Goal: Task Accomplishment & Management: Manage account settings

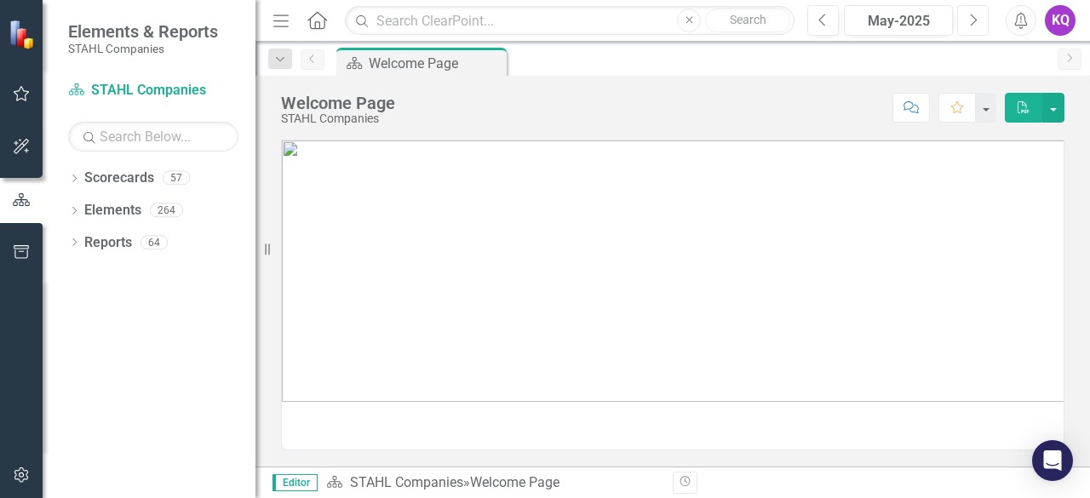
click at [976, 29] on button "Next" at bounding box center [972, 20] width 31 height 31
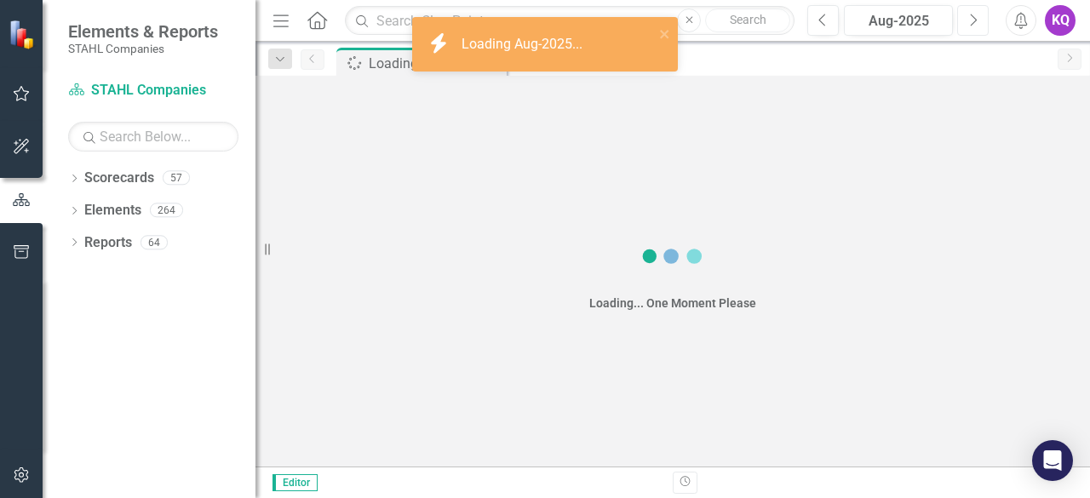
click at [976, 29] on button "Next" at bounding box center [972, 20] width 31 height 31
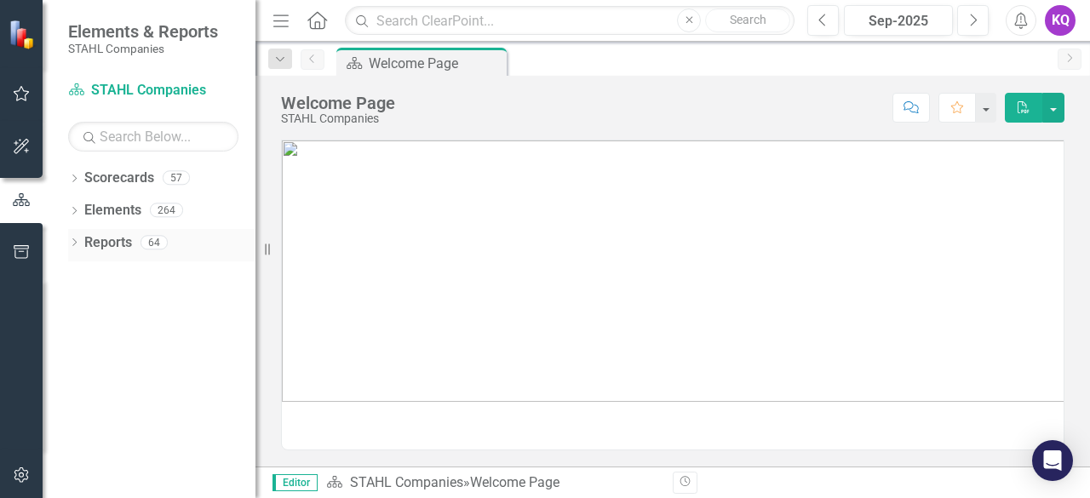
click at [75, 249] on div "Dropdown" at bounding box center [74, 244] width 12 height 14
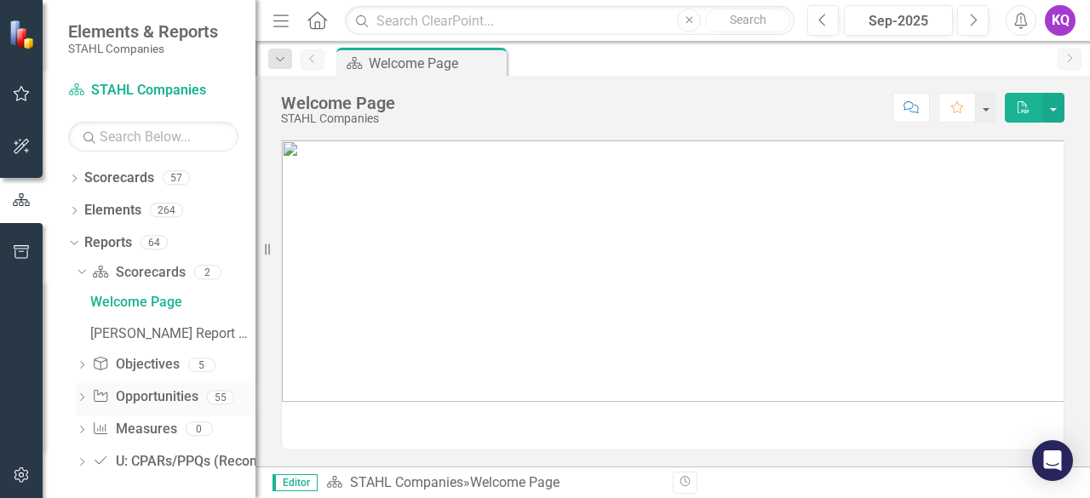
click at [85, 396] on icon "Dropdown" at bounding box center [82, 398] width 12 height 9
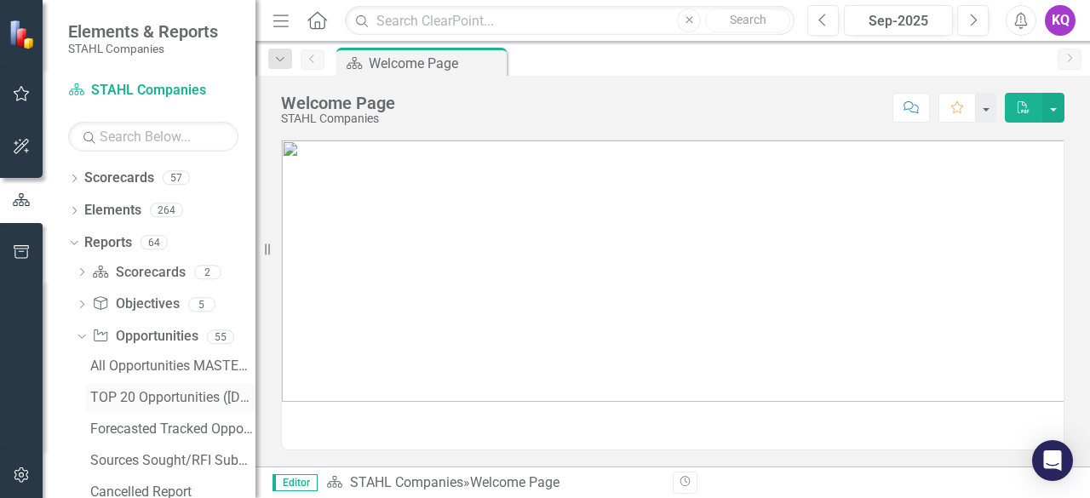
click at [117, 394] on div "TOP 20 Opportunities ([DATE] Process)" at bounding box center [172, 397] width 165 height 15
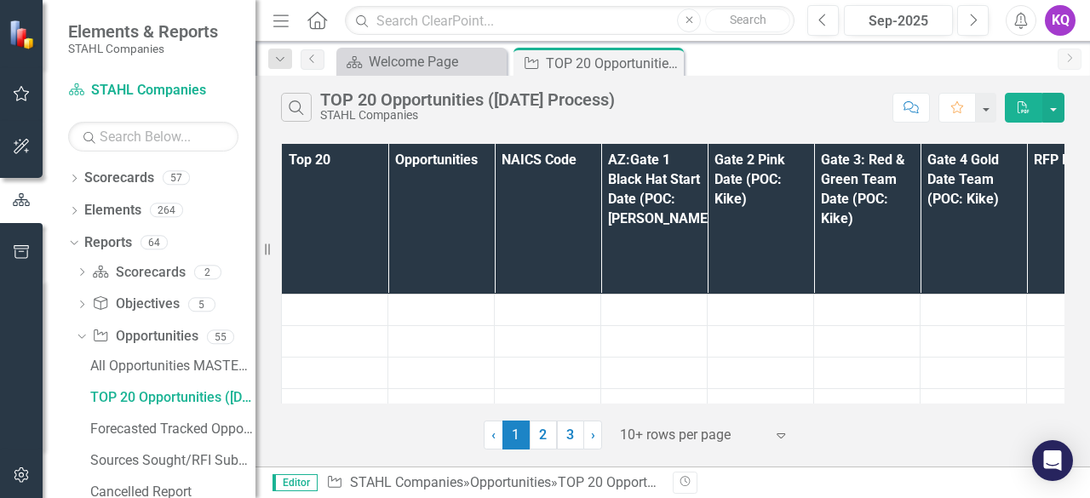
click at [280, 26] on icon "button" at bounding box center [280, 20] width 15 height 12
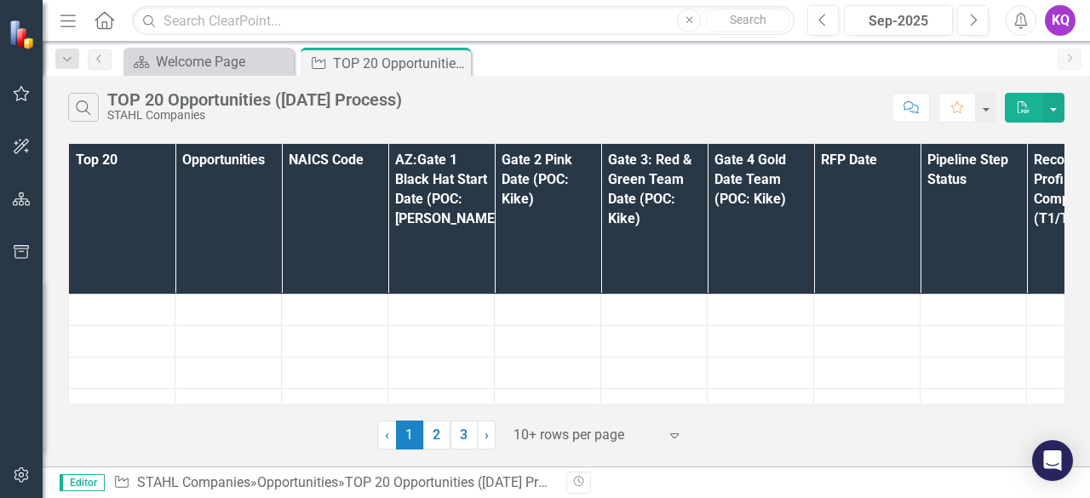
click at [545, 418] on div "‹ Previous 1 (current) 2 3 › Next 10+ rows per page Expand" at bounding box center [566, 429] width 996 height 42
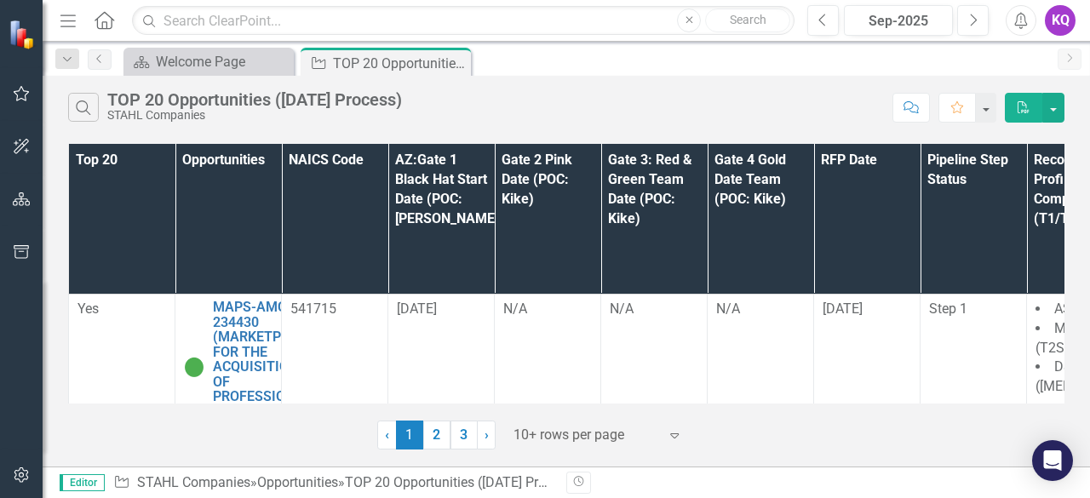
click at [545, 430] on div at bounding box center [585, 435] width 145 height 23
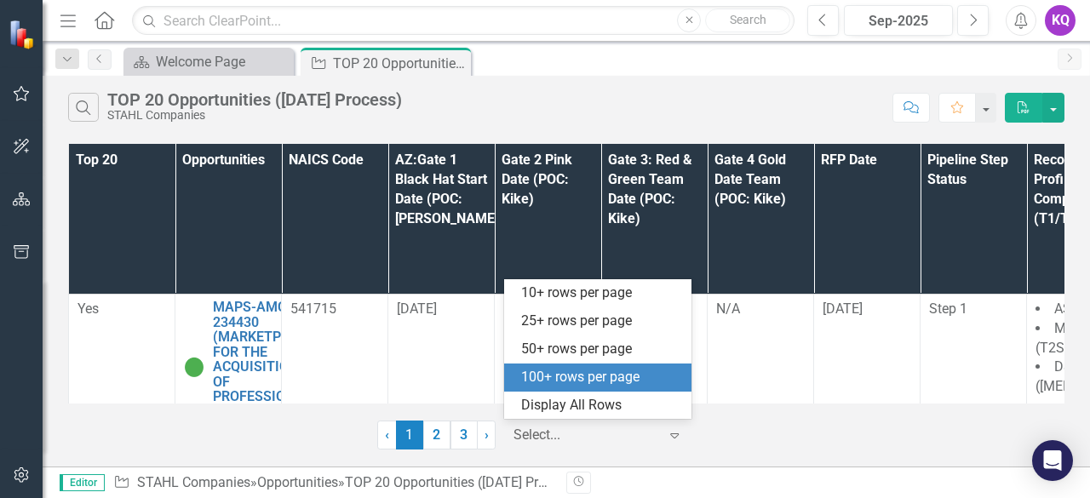
click at [584, 383] on div "100+ rows per page" at bounding box center [601, 378] width 160 height 20
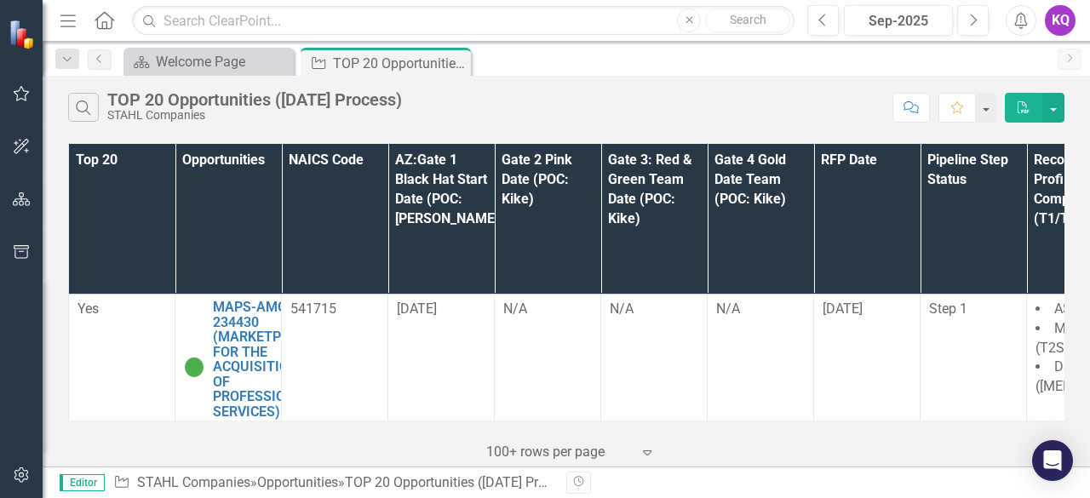
click at [584, 447] on div at bounding box center [558, 452] width 145 height 23
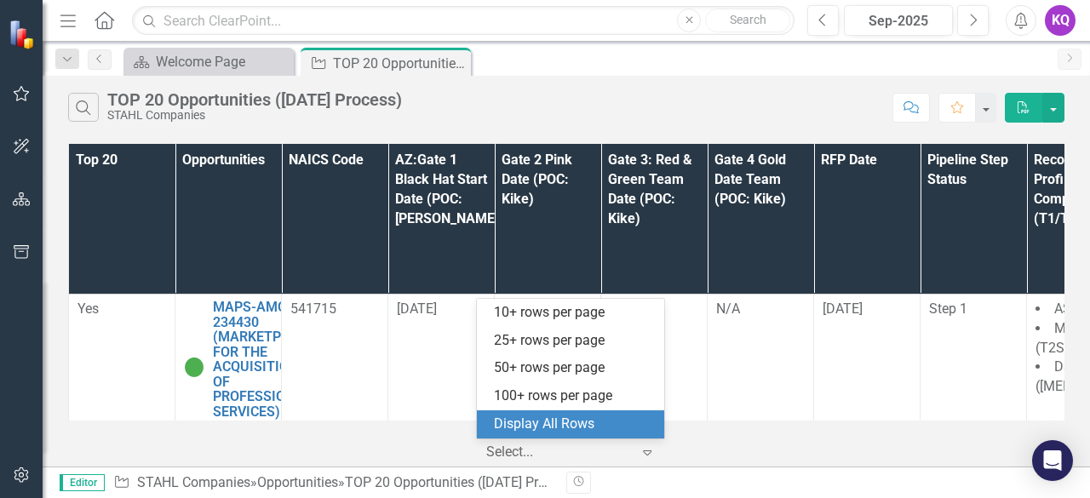
click at [564, 421] on div "Display All Rows" at bounding box center [574, 425] width 160 height 20
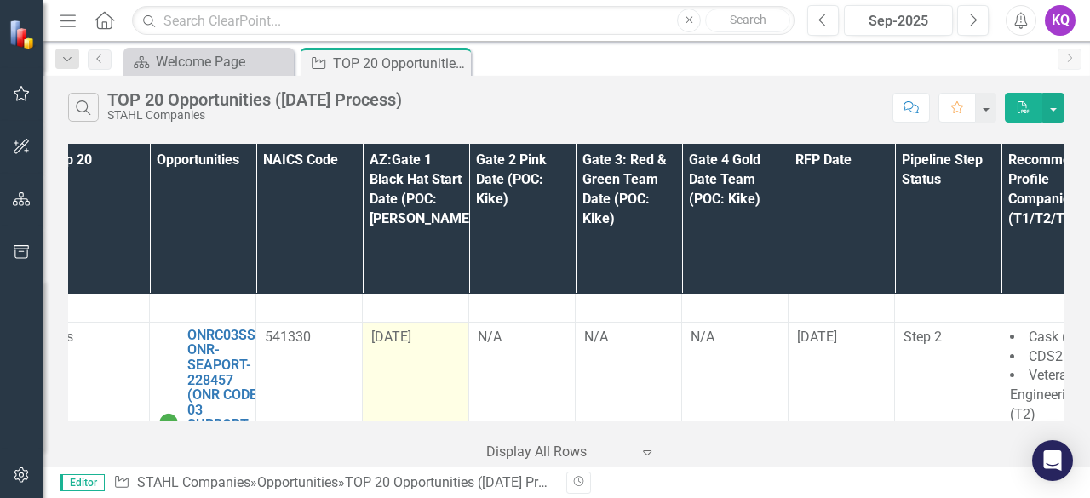
scroll to position [1731, 14]
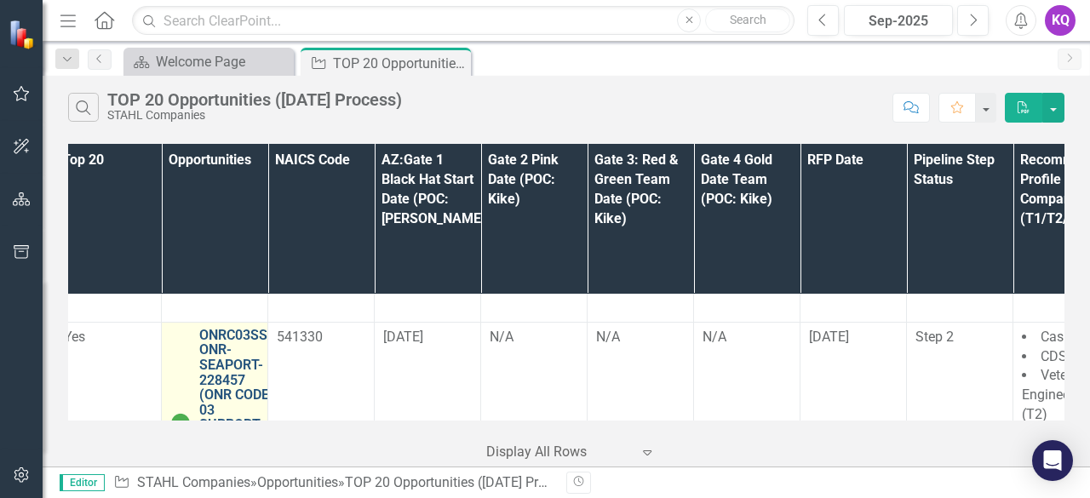
click at [238, 329] on link "ONRC03SS-ONR-SEAPORT-228457 (ONR CODE 03 SUPPORT SERVICES (SEAPORT NXG)) - Janu…" at bounding box center [235, 410] width 73 height 165
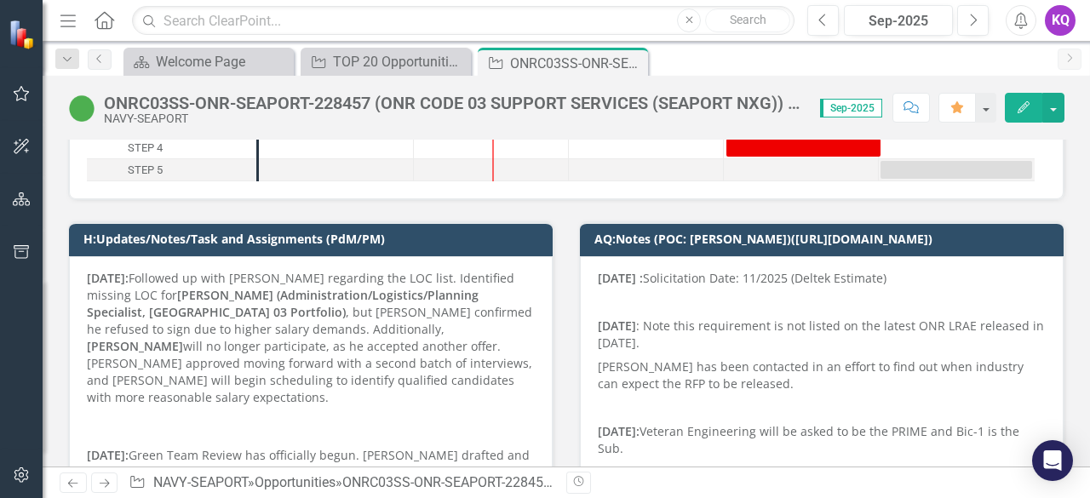
scroll to position [226, 0]
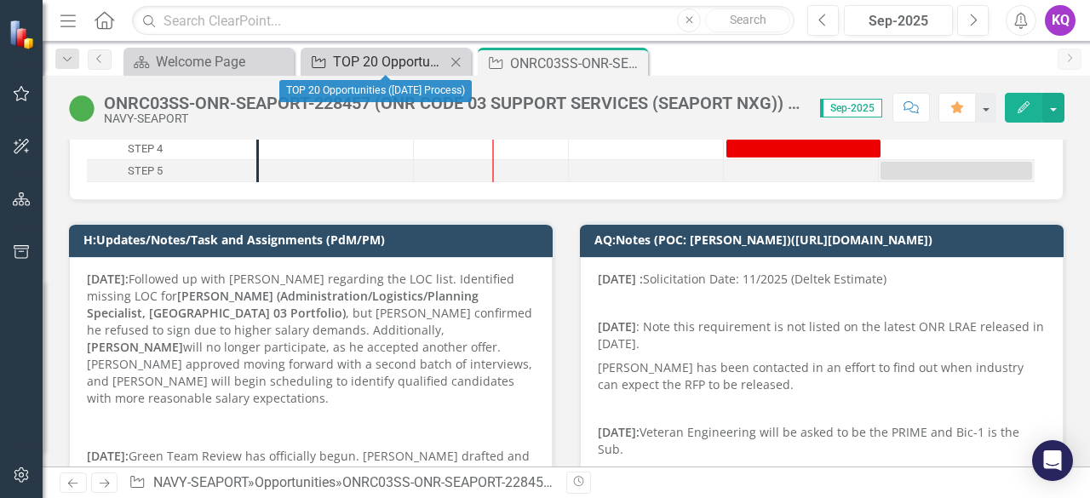
click at [391, 58] on div "TOP 20 Opportunities ([DATE] Process)" at bounding box center [389, 61] width 112 height 21
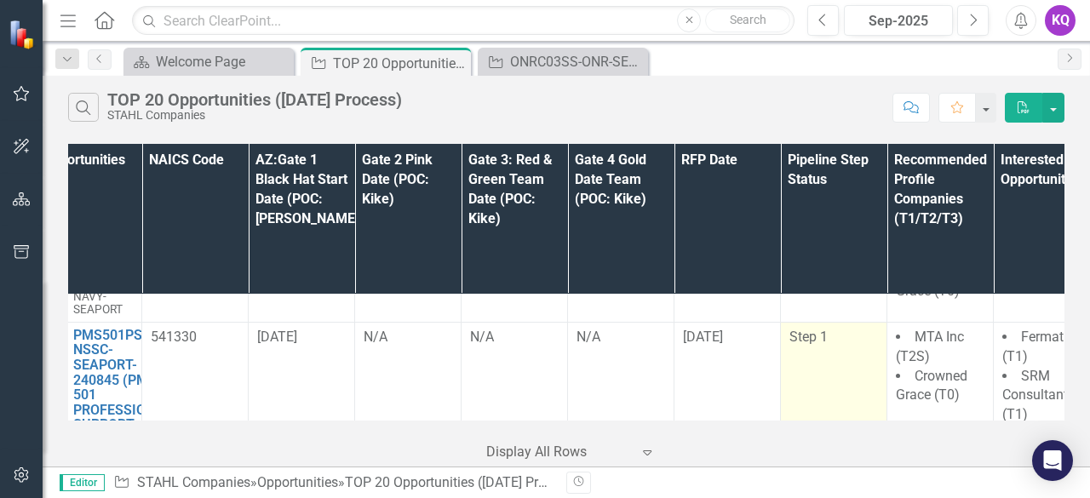
scroll to position [1933, 0]
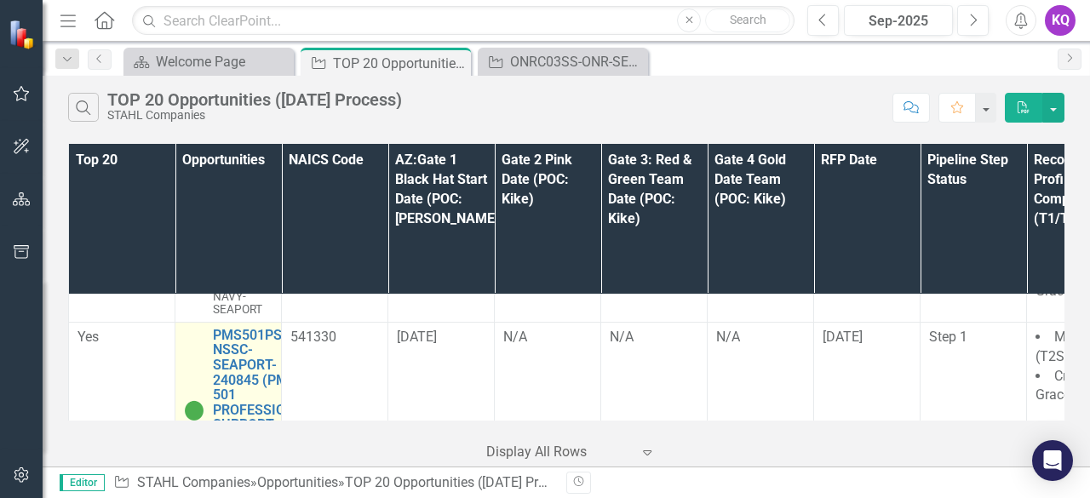
click at [226, 322] on td "PMS501PSS-NSSC-SEAPORT-240845 (PMS 501 PROFESSIONAL SUPPORT SERVICES (SEAPORT N…" at bounding box center [228, 410] width 106 height 176
click at [241, 341] on link "PMS501PSS-NSSC-SEAPORT-240845 (PMS 501 PROFESSIONAL SUPPORT SERVICES (SEAPORT N…" at bounding box center [262, 403] width 99 height 150
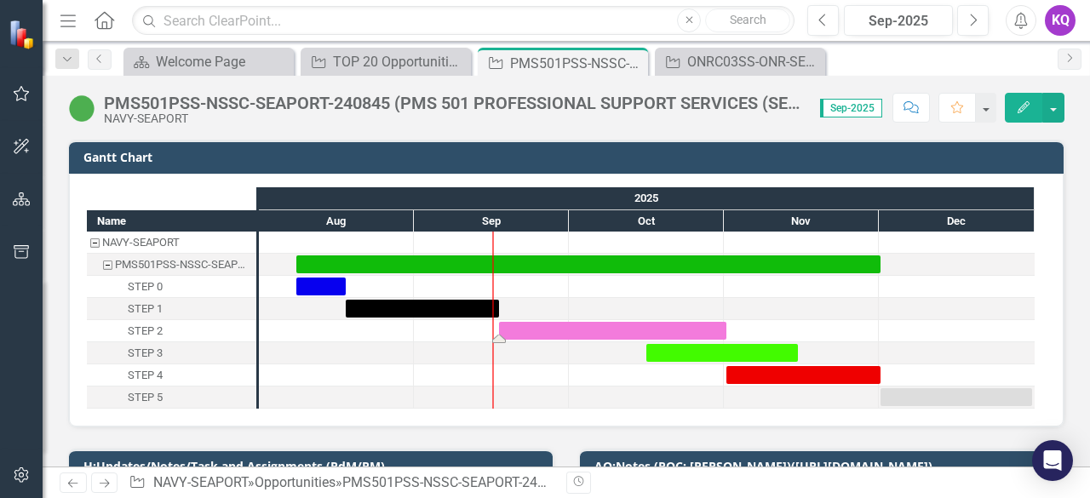
click at [532, 327] on div "Task: Start date: 2025-09-17 End date: 2025-11-01" at bounding box center [612, 331] width 227 height 18
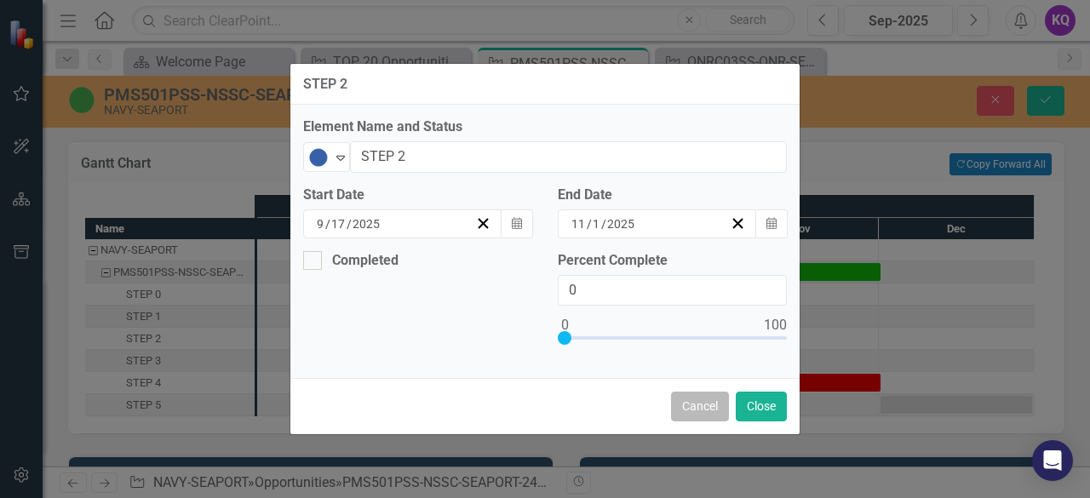
click at [695, 404] on button "Cancel" at bounding box center [700, 407] width 58 height 30
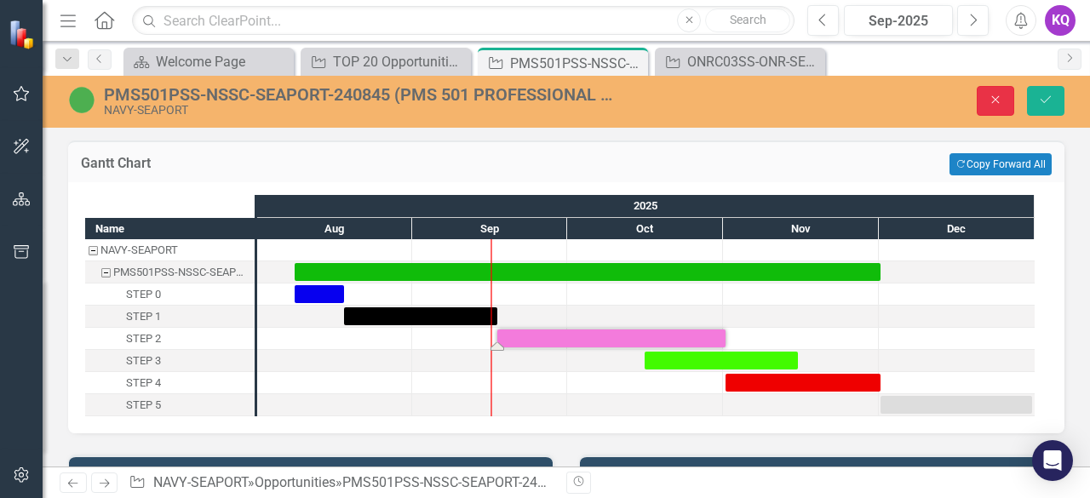
click at [1004, 105] on button "Close" at bounding box center [994, 101] width 37 height 30
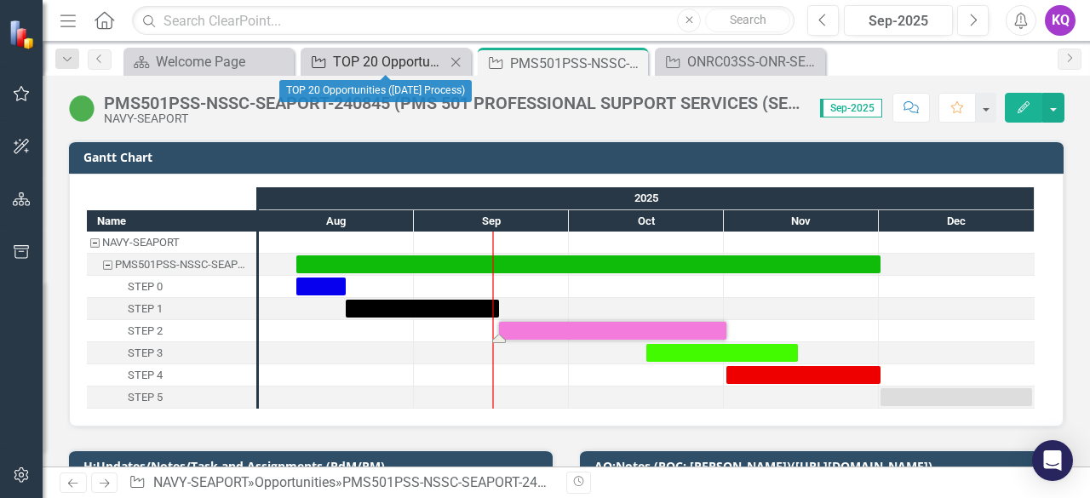
click at [383, 60] on div "TOP 20 Opportunities ([DATE] Process)" at bounding box center [389, 61] width 112 height 21
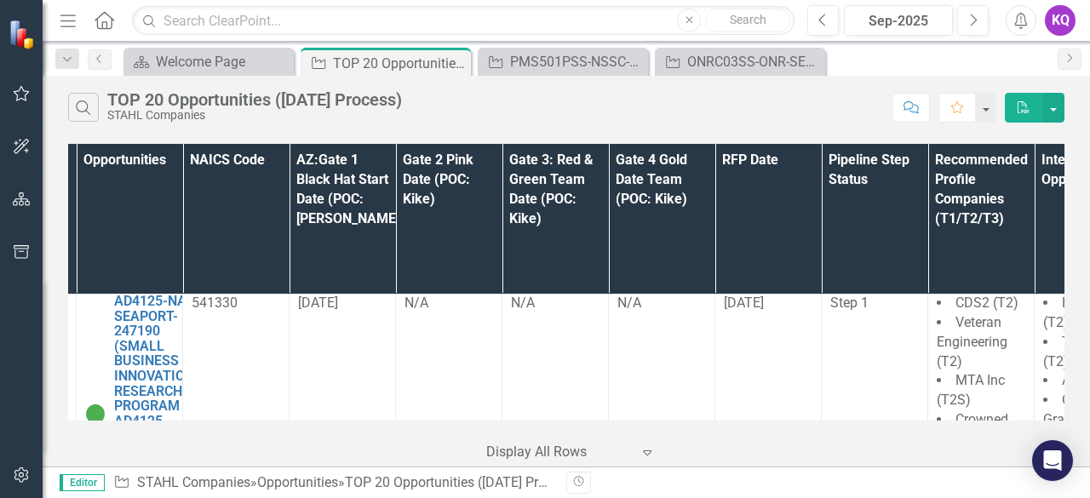
scroll to position [2329, 0]
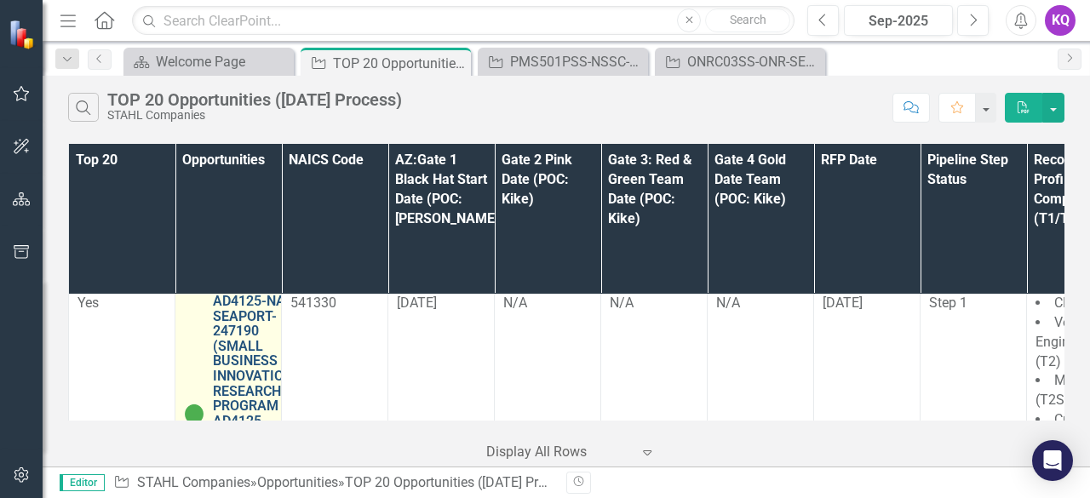
click at [243, 300] on link "AD4125-NASC-SEAPORT-247190 (SMALL BUSINESS INNOVATION RESEARCH PROGRAM AD4125 P…" at bounding box center [260, 406] width 94 height 225
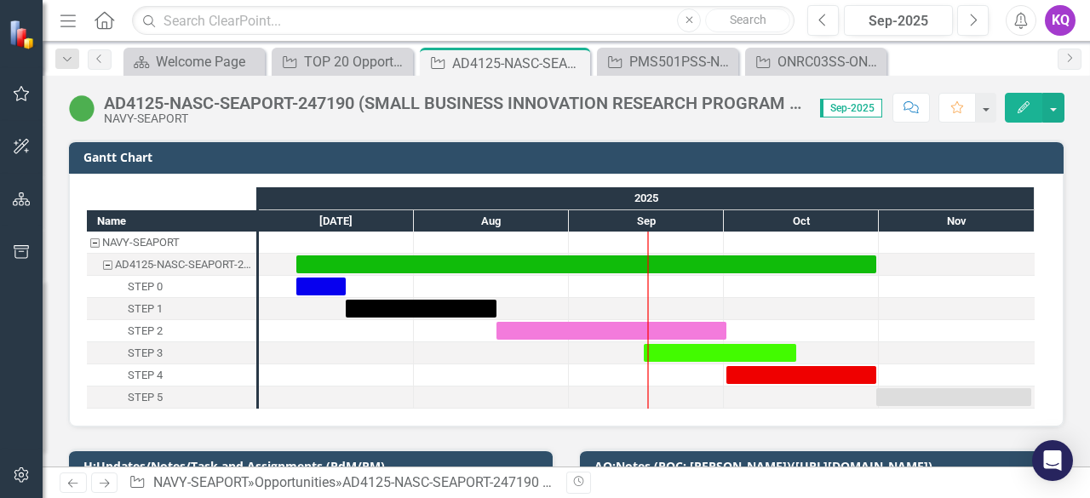
scroll to position [226, 0]
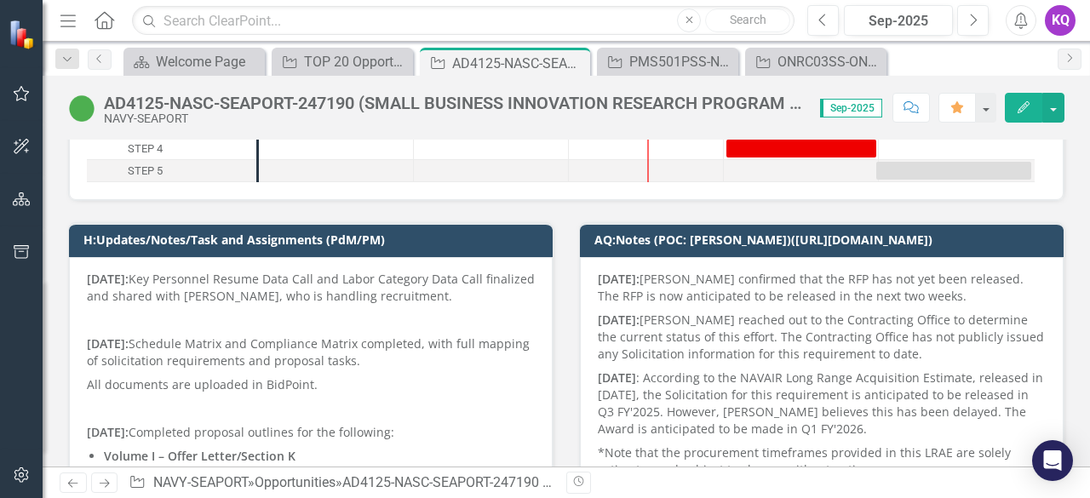
click at [379, 326] on p at bounding box center [311, 320] width 448 height 24
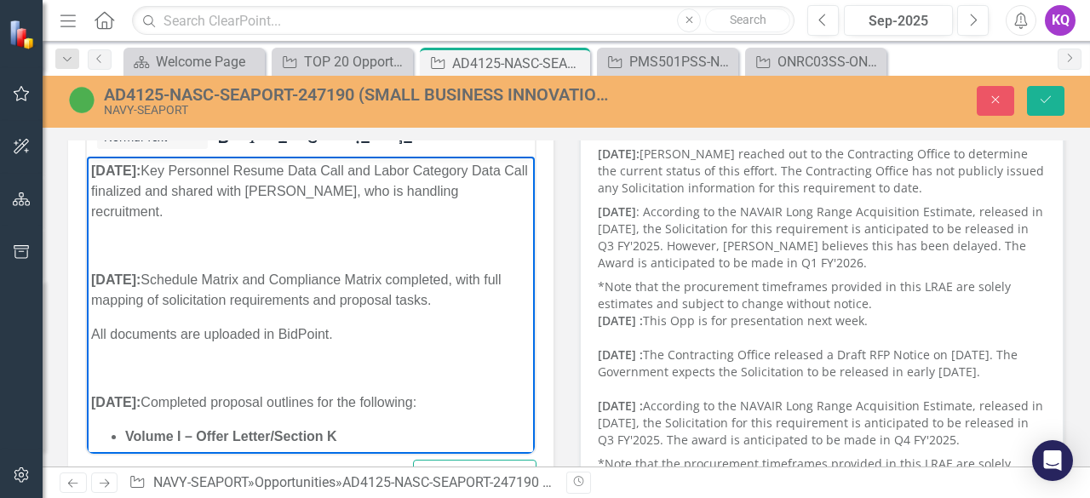
scroll to position [454, 0]
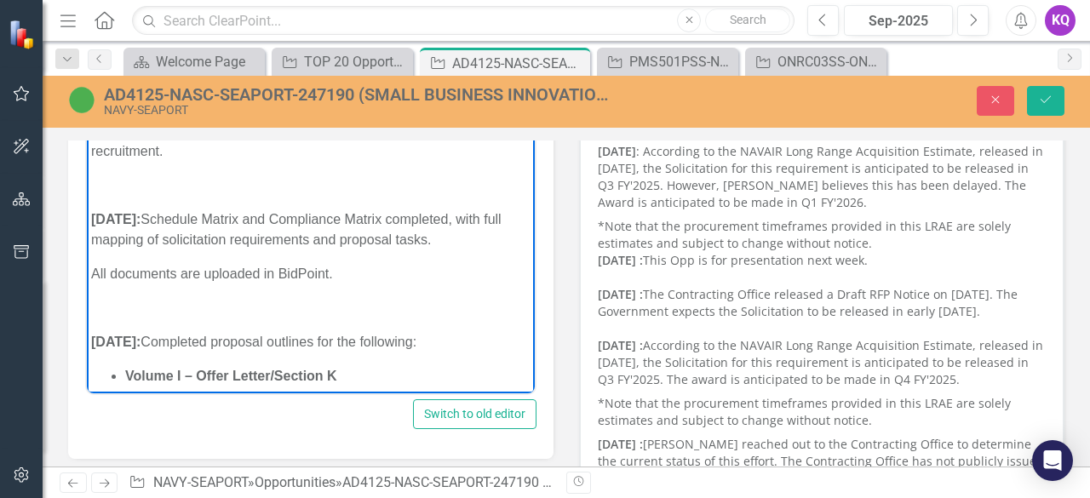
drag, startPoint x: 93, startPoint y: 110, endPoint x: 129, endPoint y: 127, distance: 40.4
click at [93, 110] on strong "[DATE]:" at bounding box center [115, 110] width 49 height 14
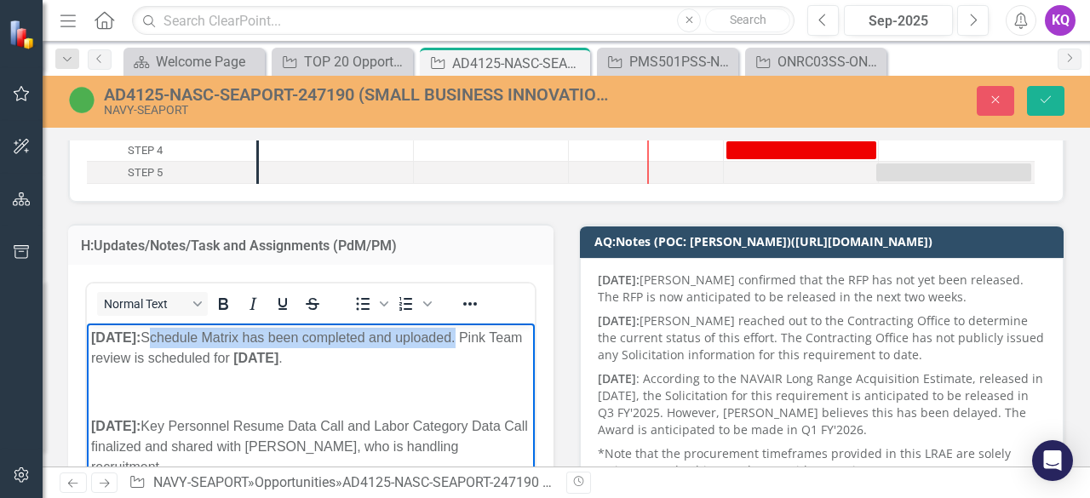
drag, startPoint x: 486, startPoint y: 338, endPoint x: 177, endPoint y: 339, distance: 309.0
click at [177, 339] on p "[DATE]: ﻿Schedule Matrix has been completed and uploaded. Pink Team review is s…" at bounding box center [310, 348] width 439 height 41
click at [306, 336] on span "﻿Schedule Matrix has been completed and uploaded. Pink Team review is scheduled…" at bounding box center [306, 347] width 431 height 35
drag, startPoint x: 420, startPoint y: 342, endPoint x: 270, endPoint y: 342, distance: 150.7
click at [270, 342] on span "﻿Schedule Matrix has been completed and uploaded. Pink Team review is scheduled…" at bounding box center [306, 347] width 431 height 35
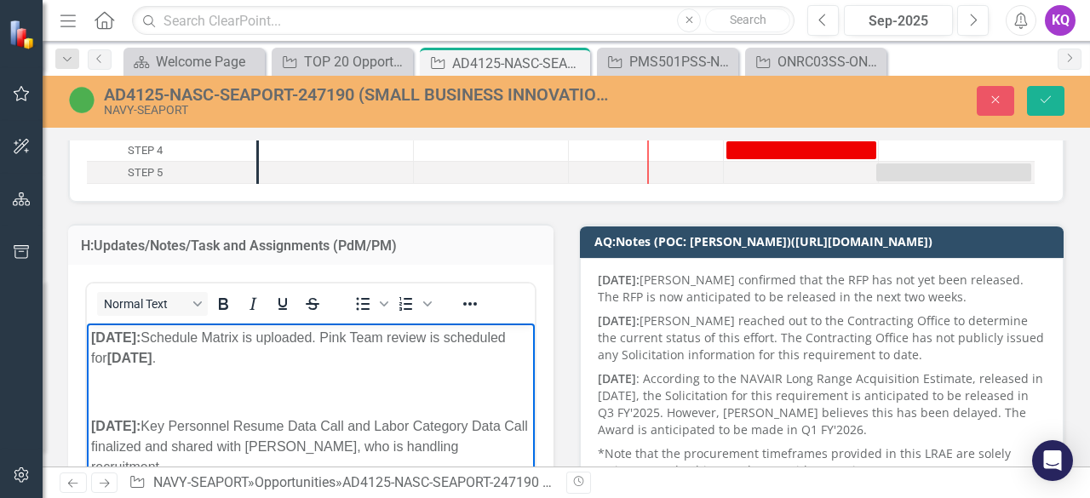
click at [332, 340] on p "[DATE]: Schedule Matrix is uploaded. Pink Team review is scheduled for [DATE] ." at bounding box center [310, 348] width 439 height 41
drag, startPoint x: 332, startPoint y: 340, endPoint x: 361, endPoint y: 349, distance: 30.4
click at [361, 349] on p "[DATE]: Schedule Matrix is uploaded. Pink Team review is scheduled for [DATE] ." at bounding box center [310, 348] width 439 height 41
click at [339, 340] on p "[DATE]: Schedule Matrix is uploaded. Pink Team review is scheduled for [DATE] ." at bounding box center [310, 348] width 439 height 41
click at [378, 368] on p "[DATE]: Schedule Matrix is uploaded BidPoint. Pink Team review is scheduled for…" at bounding box center [310, 348] width 439 height 41
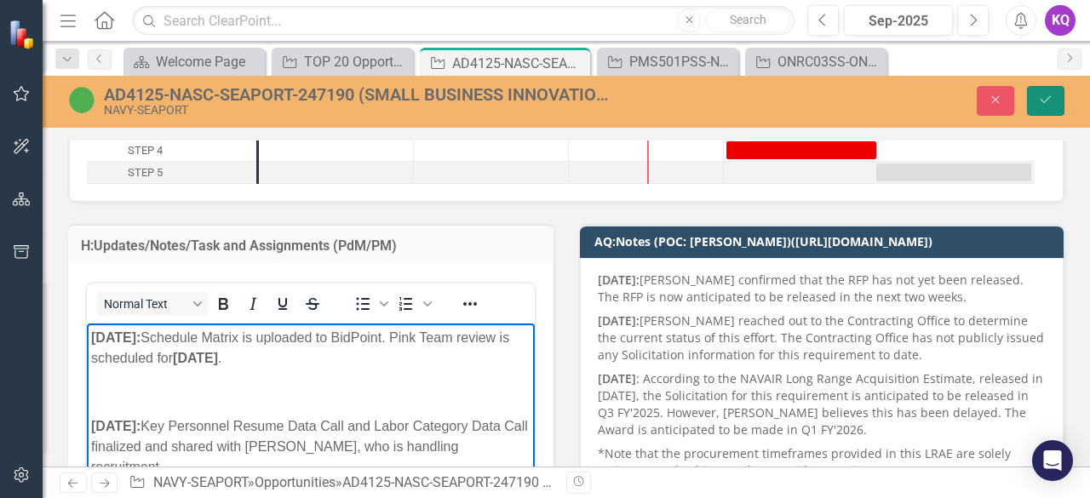
click at [1034, 103] on button "Save" at bounding box center [1045, 101] width 37 height 30
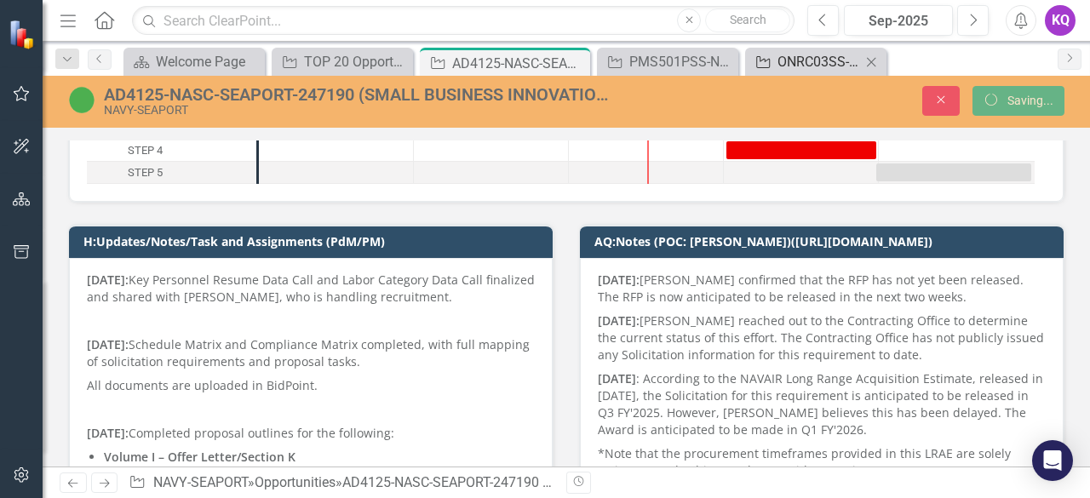
click at [807, 66] on div "ONRC03SS-ONR-SEAPORT-228457 (ONR CODE 03 SUPPORT SERVICES (SEAPORT NXG)) - Janu…" at bounding box center [818, 61] width 83 height 21
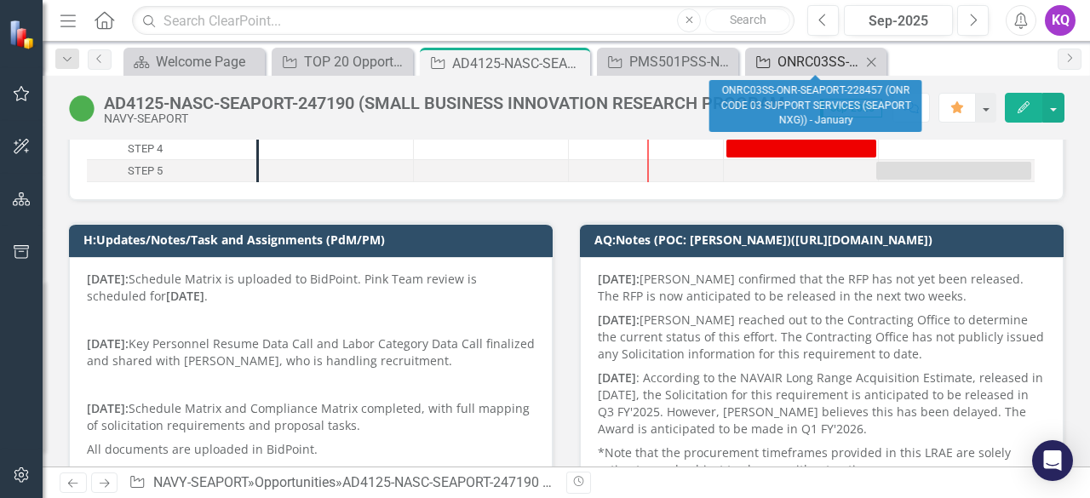
click at [795, 53] on div "ONRC03SS-ONR-SEAPORT-228457 (ONR CODE 03 SUPPORT SERVICES (SEAPORT NXG)) - Janu…" at bounding box center [818, 61] width 83 height 21
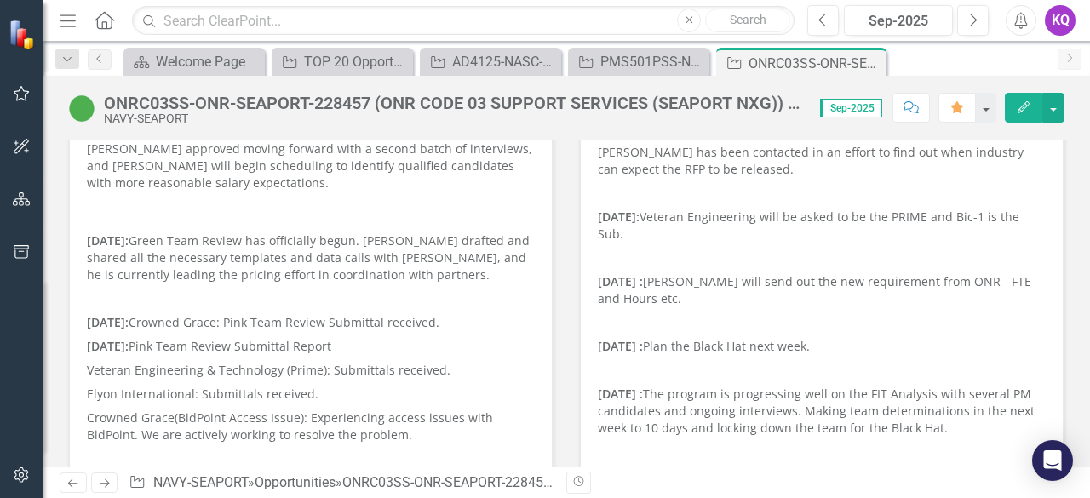
scroll to position [446, 0]
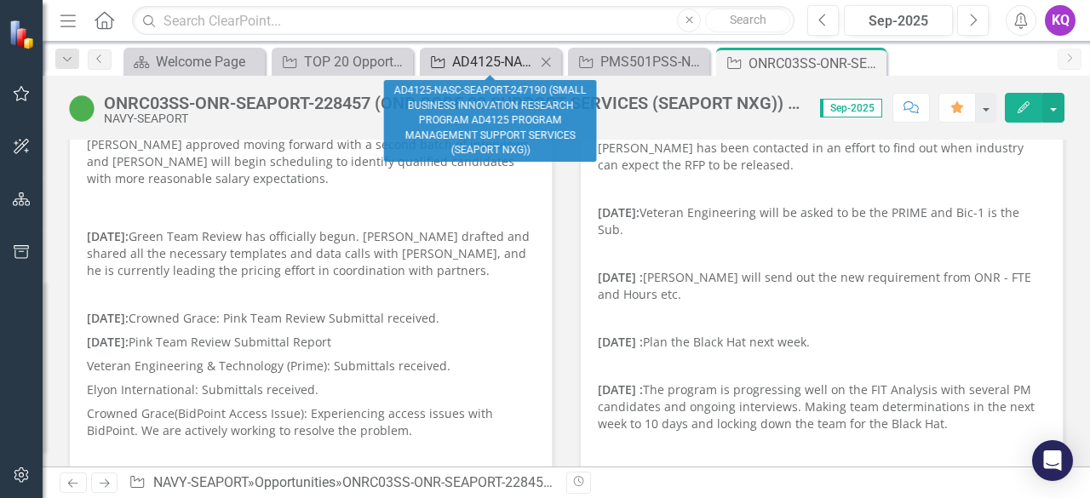
click at [449, 65] on link "Opportunity AD4125-NASC-SEAPORT-247190 (SMALL BUSINESS INNOVATION RESEARCH PROG…" at bounding box center [480, 61] width 112 height 21
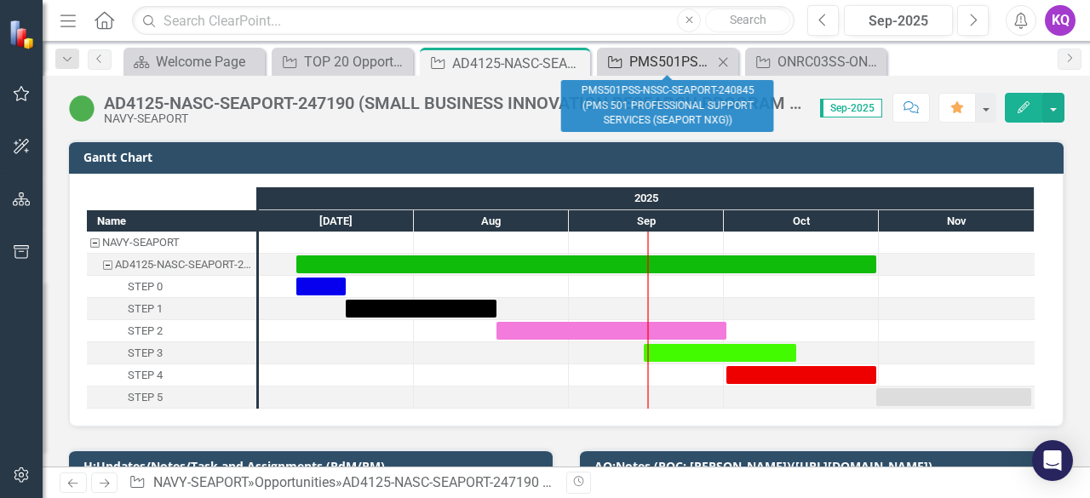
click at [649, 60] on div "PMS501PSS-NSSC-SEAPORT-240845 (PMS 501 PROFESSIONAL SUPPORT SERVICES (SEAPORT N…" at bounding box center [670, 61] width 83 height 21
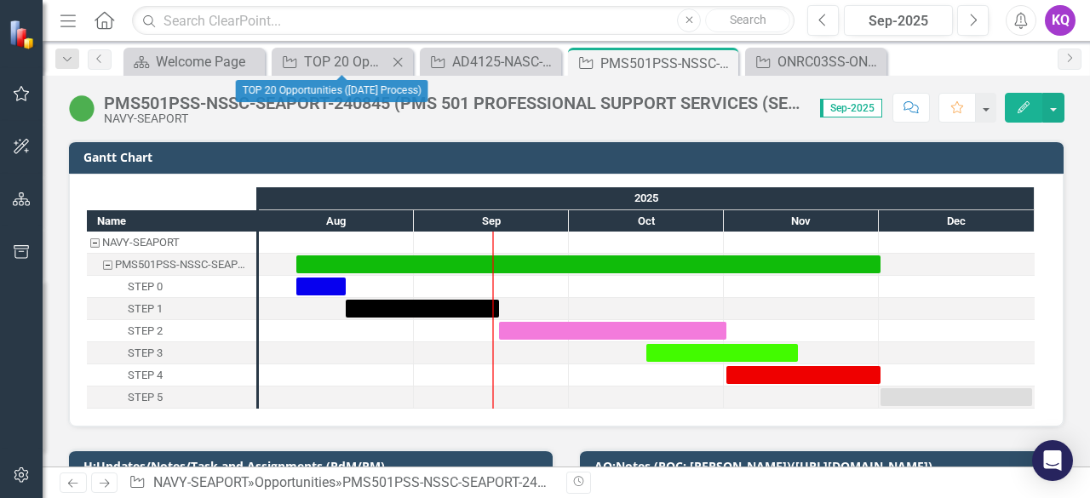
click at [367, 72] on div "Opportunity TOP 20 Opportunities ([DATE] Process) Close" at bounding box center [342, 62] width 141 height 28
click at [332, 72] on div "Opportunity TOP 20 Opportunities ([DATE] Process) Close" at bounding box center [342, 62] width 141 height 28
click at [306, 61] on div "TOP 20 Opportunities ([DATE] Process)" at bounding box center [345, 61] width 83 height 21
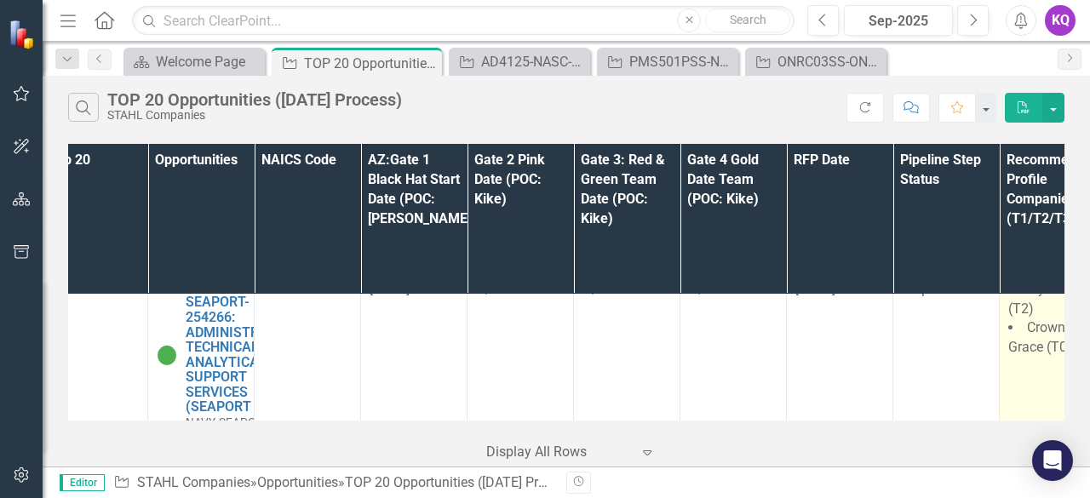
scroll to position [3513, 27]
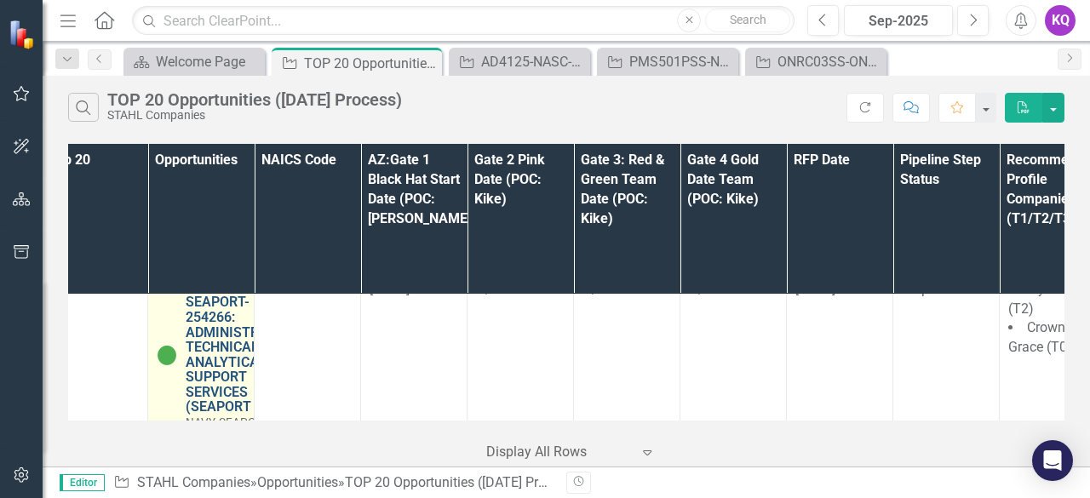
click at [203, 306] on link "ATASS-NAVSUP-SEAPORT-254266: ADMINISTRATIVE TECHNICAL AND ANALYTICAL SUPPORT SE…" at bounding box center [241, 347] width 111 height 134
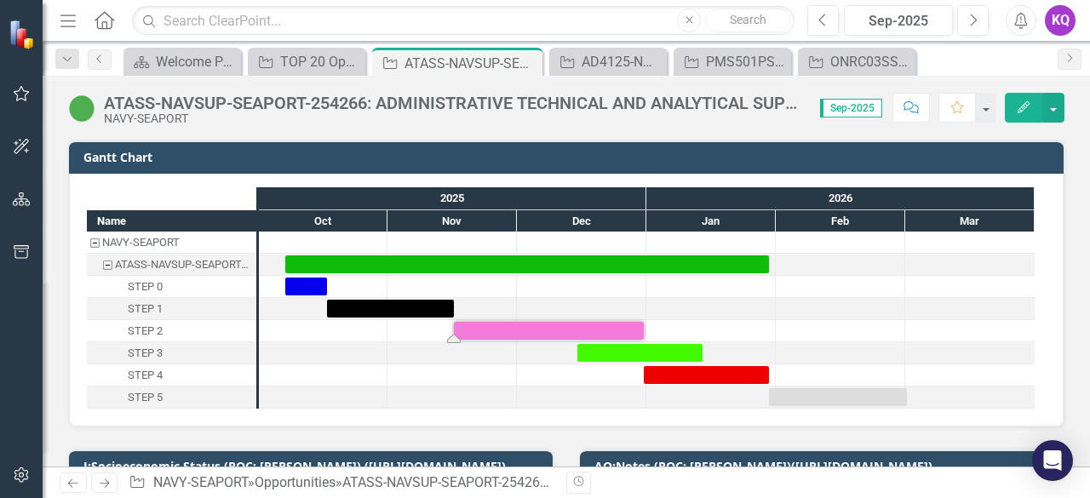
click at [489, 327] on div "Task: Start date: 2025-11-16 End date: 2025-12-31" at bounding box center [549, 331] width 190 height 18
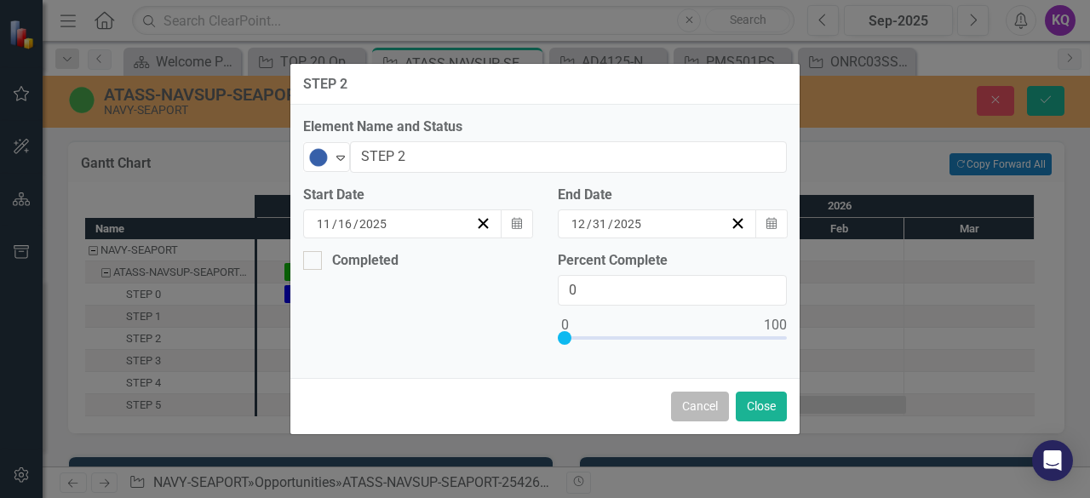
click at [699, 409] on button "Cancel" at bounding box center [700, 407] width 58 height 30
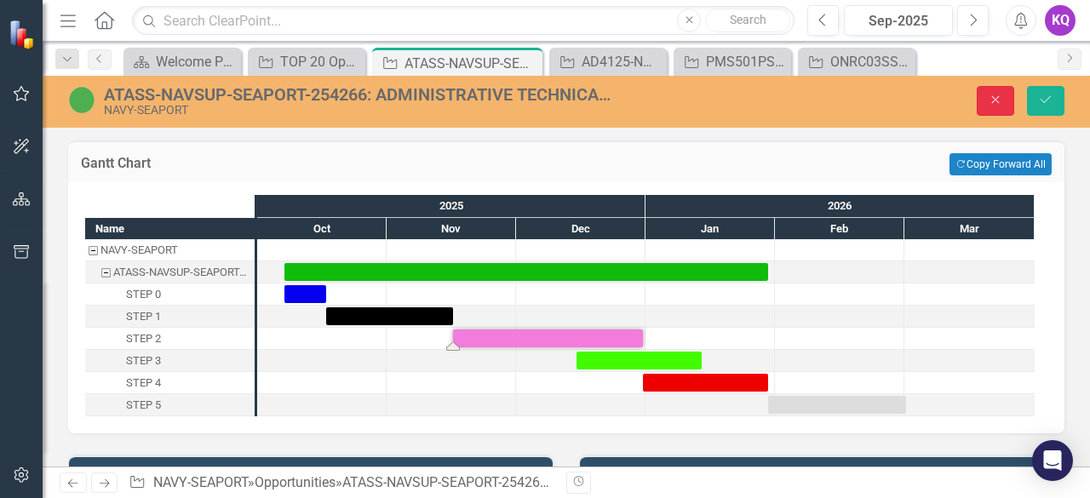
click at [982, 103] on button "Close" at bounding box center [994, 101] width 37 height 30
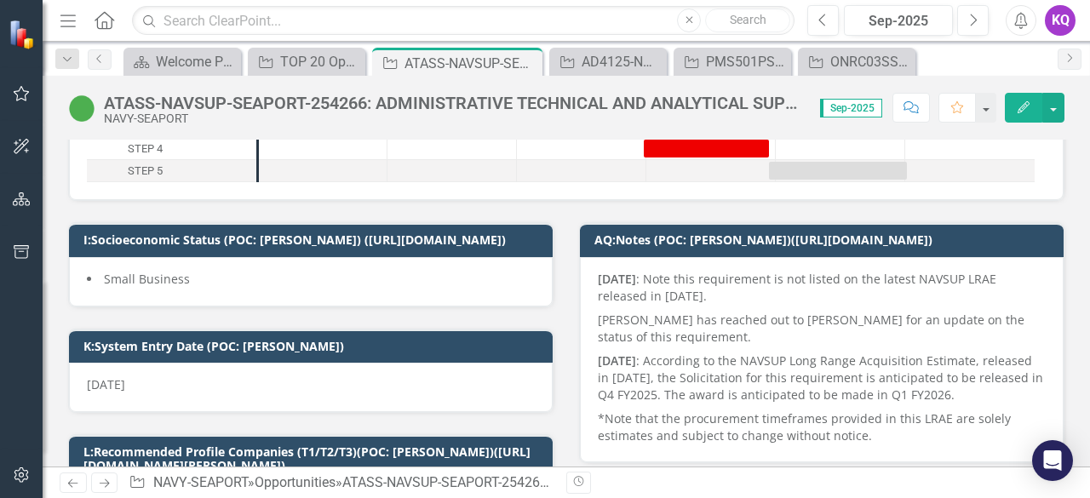
scroll to position [454, 0]
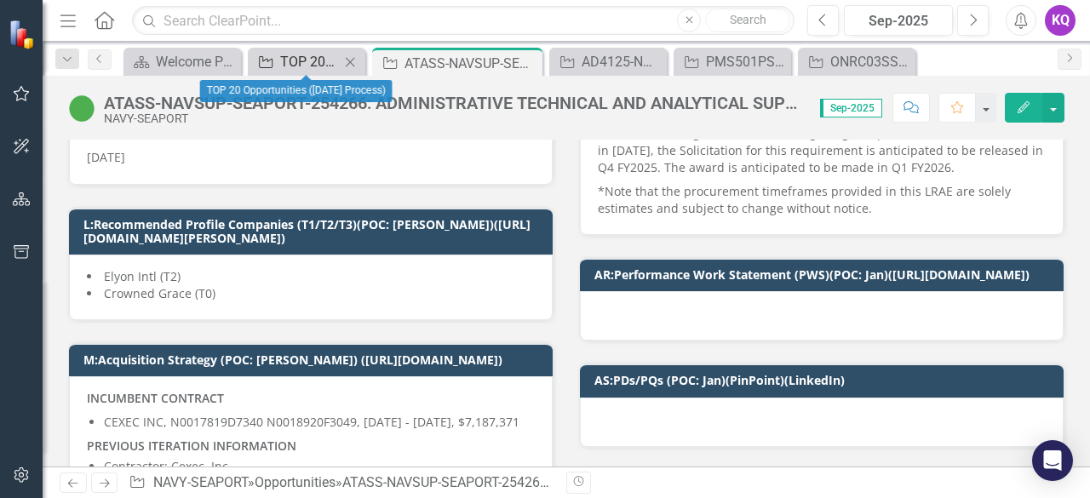
click at [295, 59] on div "TOP 20 Opportunities ([DATE] Process)" at bounding box center [310, 61] width 60 height 21
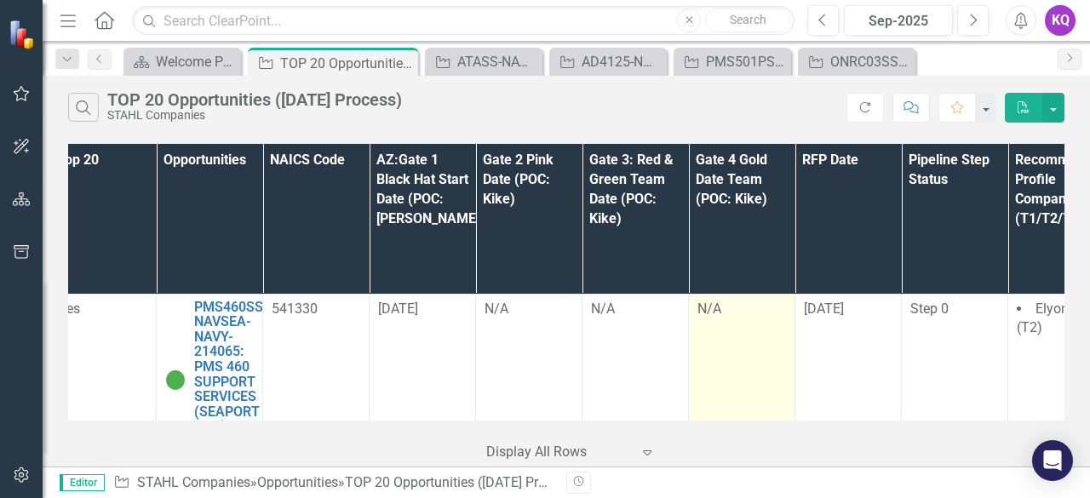
scroll to position [4065, 0]
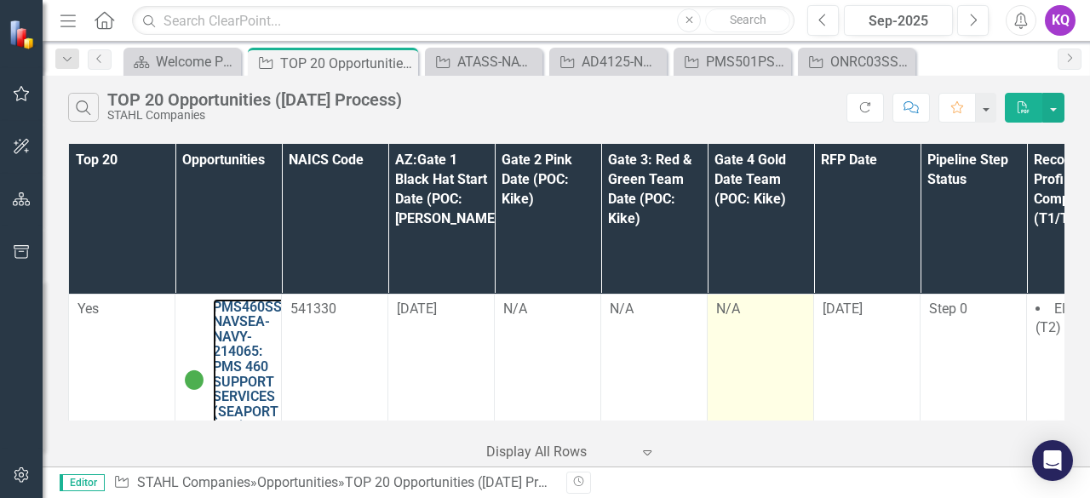
click at [255, 300] on link "PMS460SS-NAVSEA-NAVY-214065: PMS 460 SUPPORT SERVICES (SEAPORT NXG)" at bounding box center [250, 367] width 74 height 134
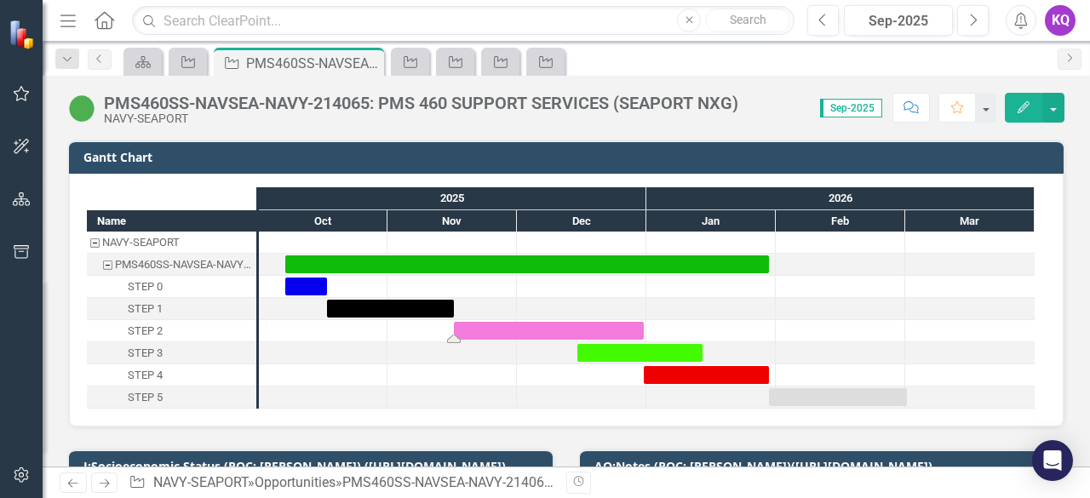
click at [512, 331] on div "Task: Start date: 2025-11-16 End date: 2025-12-31" at bounding box center [549, 331] width 190 height 18
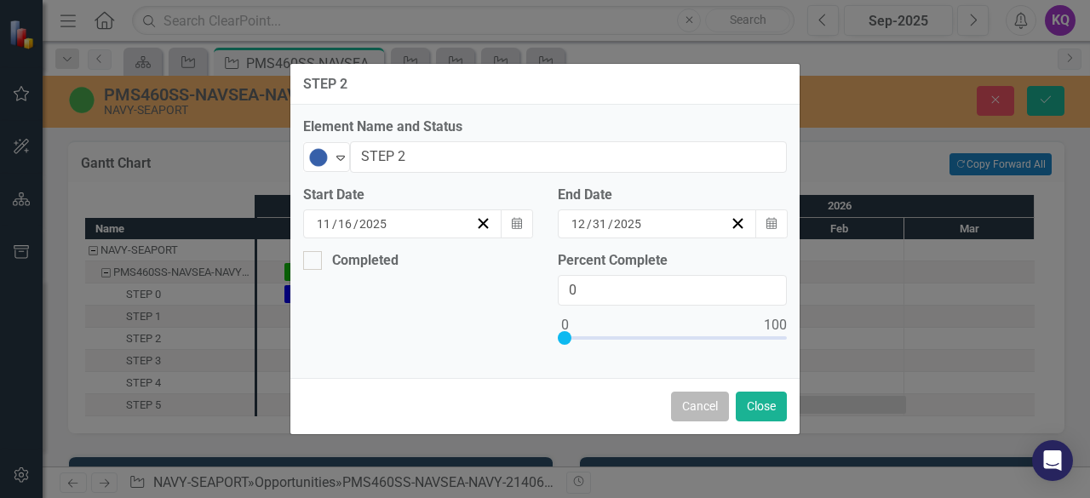
click at [715, 398] on button "Cancel" at bounding box center [700, 407] width 58 height 30
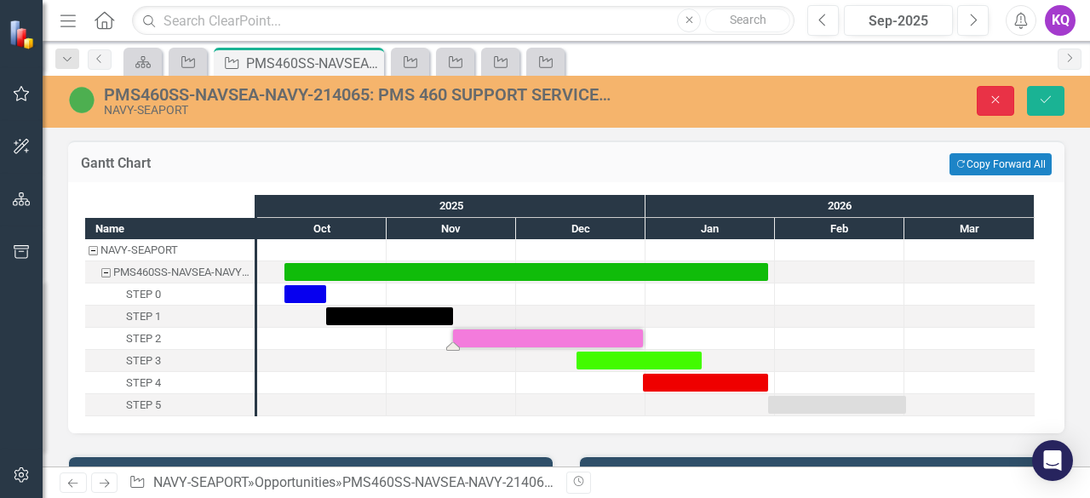
click at [994, 98] on icon "Close" at bounding box center [994, 100] width 15 height 12
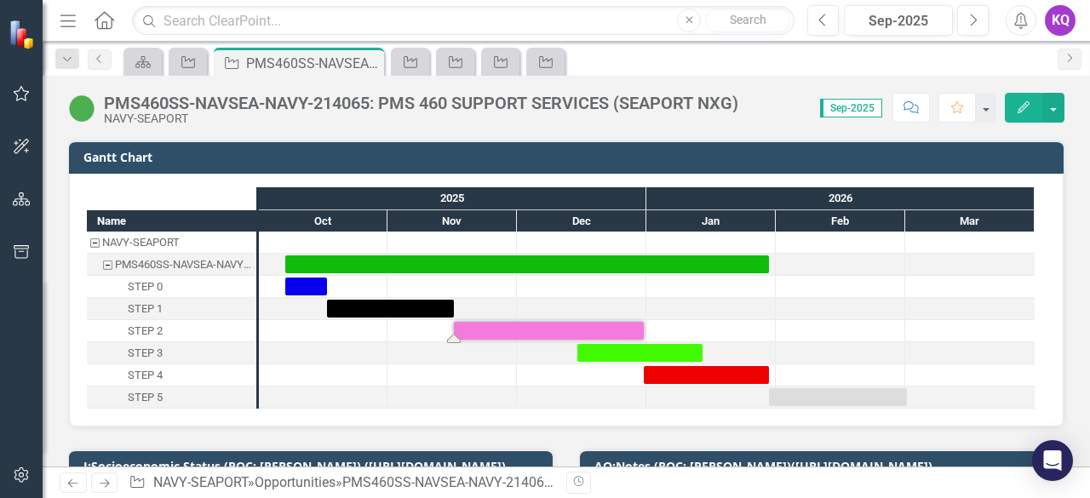
scroll to position [226, 0]
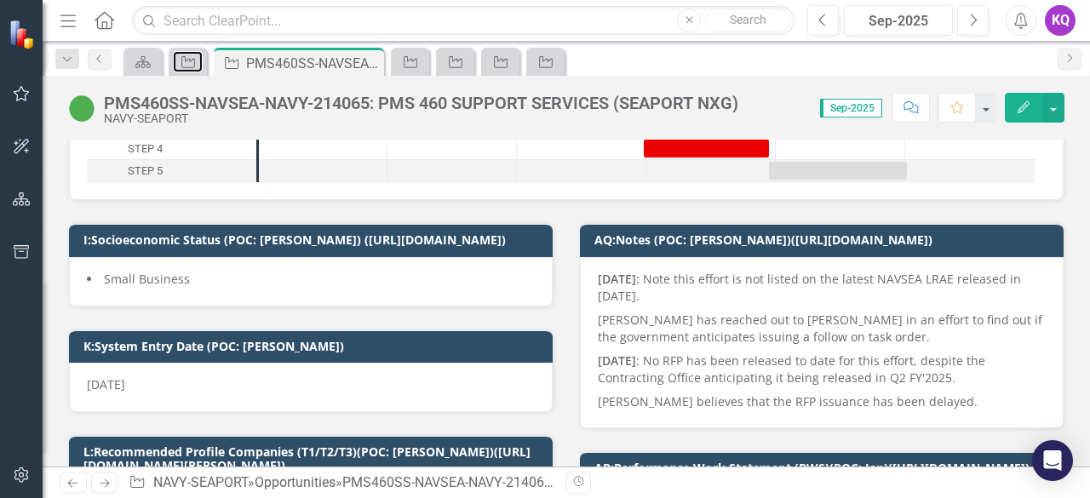
drag, startPoint x: 192, startPoint y: 68, endPoint x: 577, endPoint y: 57, distance: 384.9
click at [192, 68] on div "Opportunity" at bounding box center [185, 61] width 24 height 21
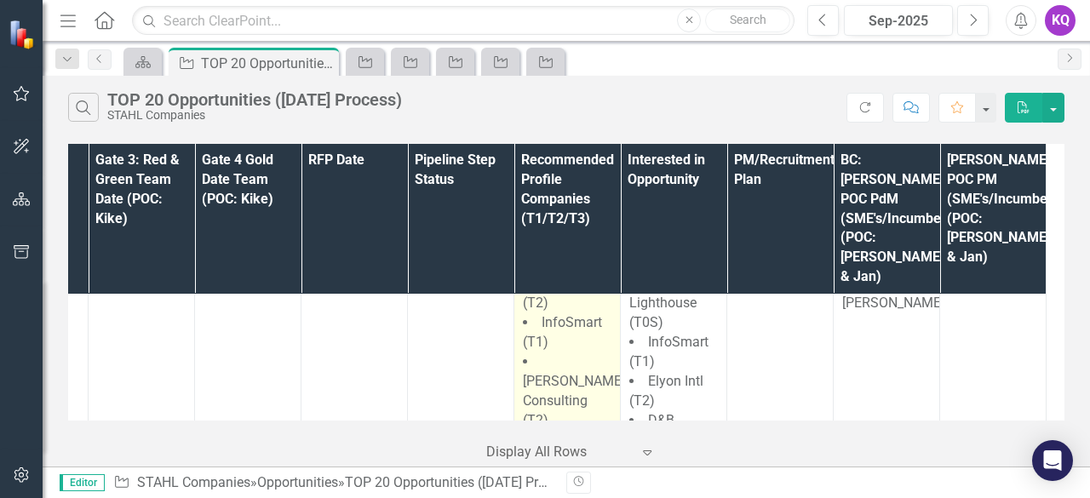
scroll to position [4615, 0]
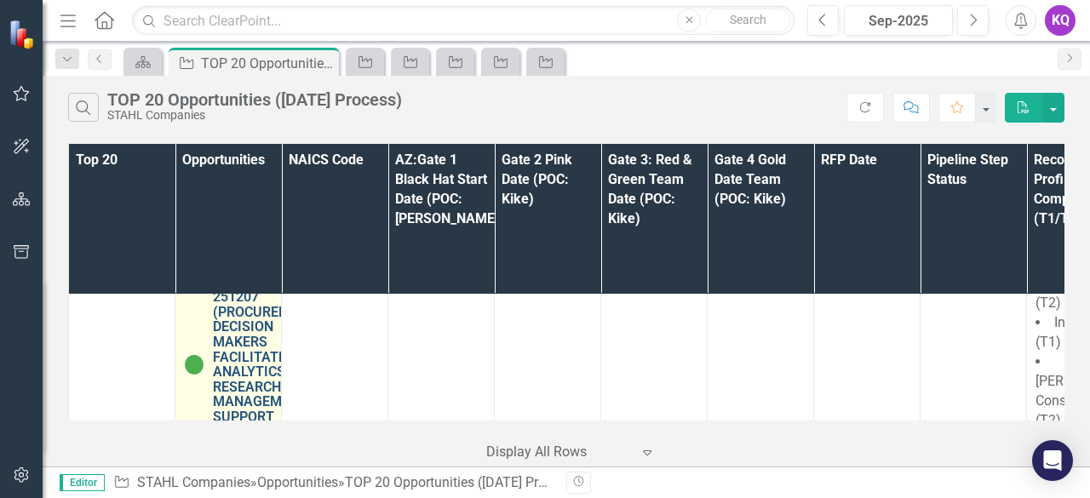
click at [249, 321] on link "PDM-FARM-VA-251207 (PROCUREMENT DECISION MAKERS FACILITATED ANALYTICS RESEARCH …" at bounding box center [264, 357] width 103 height 165
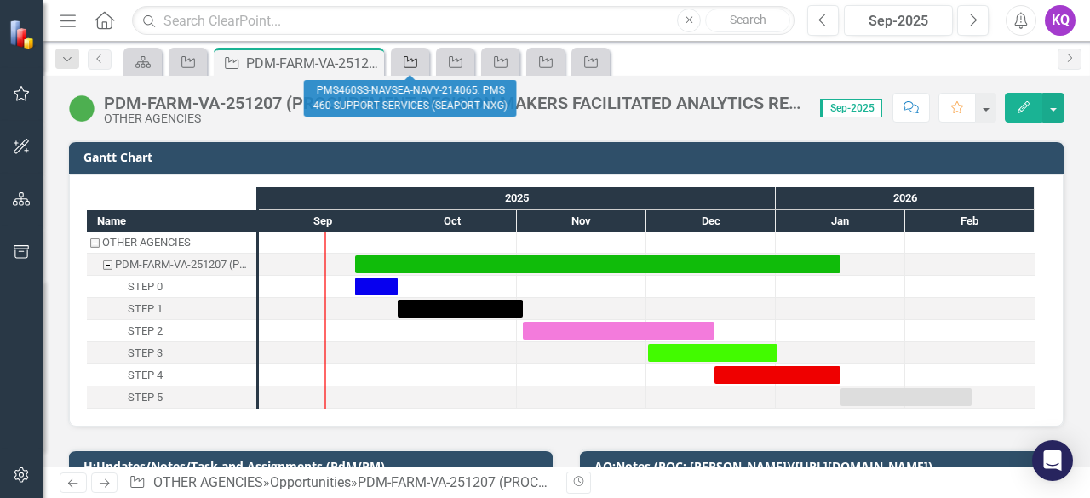
click at [417, 64] on icon at bounding box center [410, 62] width 14 height 12
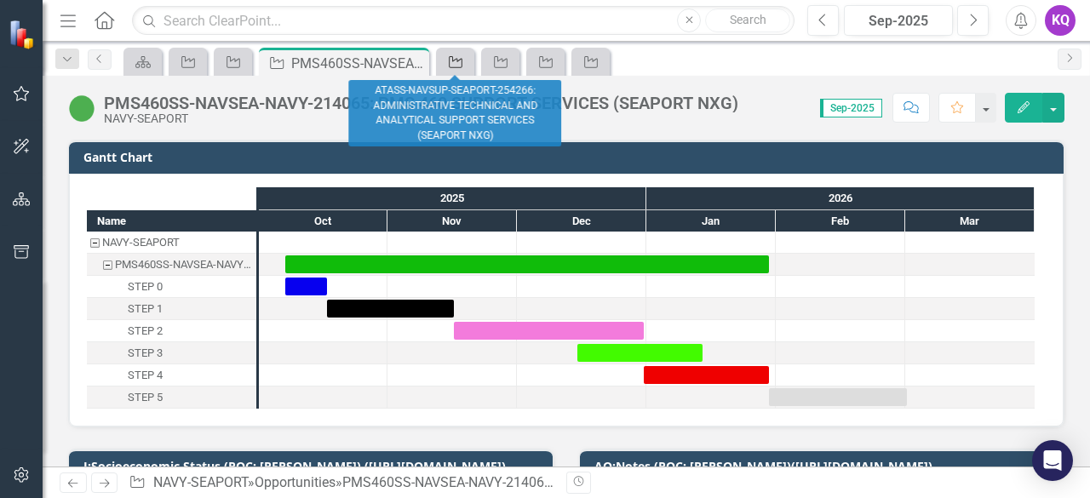
click at [463, 66] on icon "Opportunity" at bounding box center [455, 62] width 17 height 14
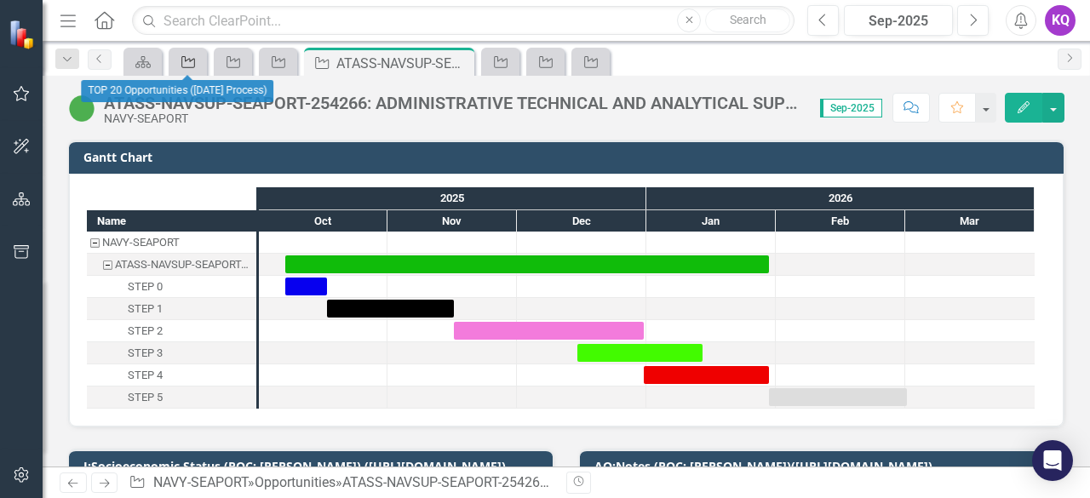
click at [179, 53] on div "Opportunity" at bounding box center [185, 61] width 24 height 21
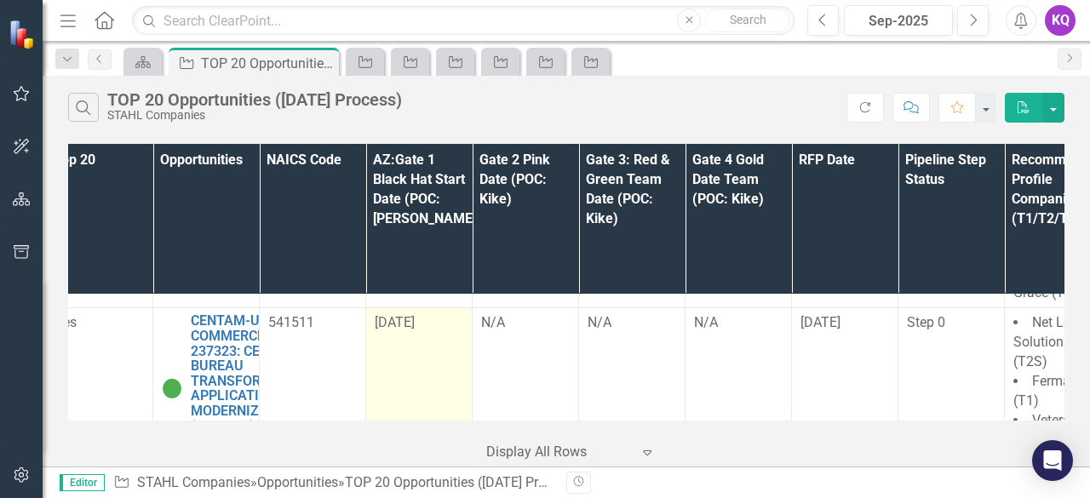
scroll to position [4860, 0]
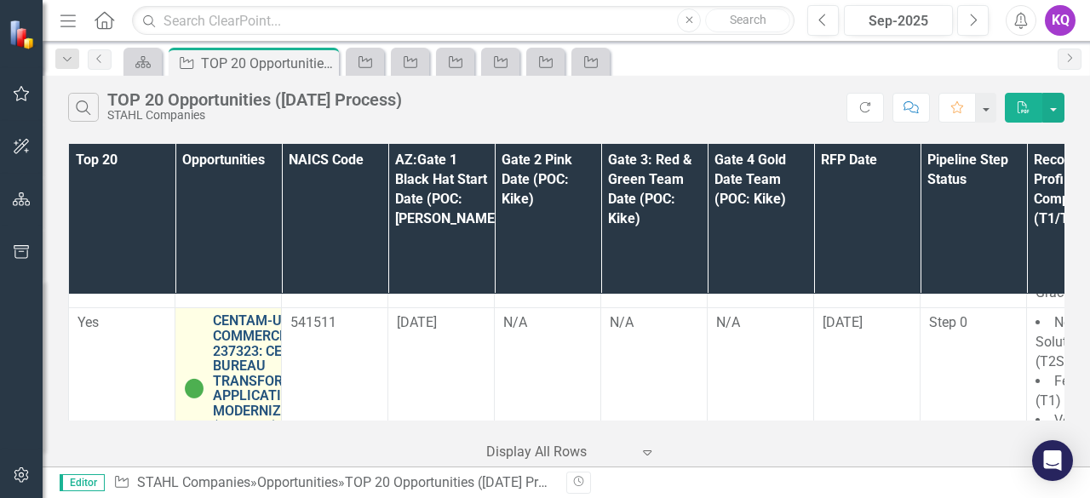
click at [254, 327] on link "CENTAM-USCB-COMMERCE-237323: CENSUS BUREAU TRANSFORMATION APPLICATION MODERNIZA…" at bounding box center [274, 380] width 122 height 134
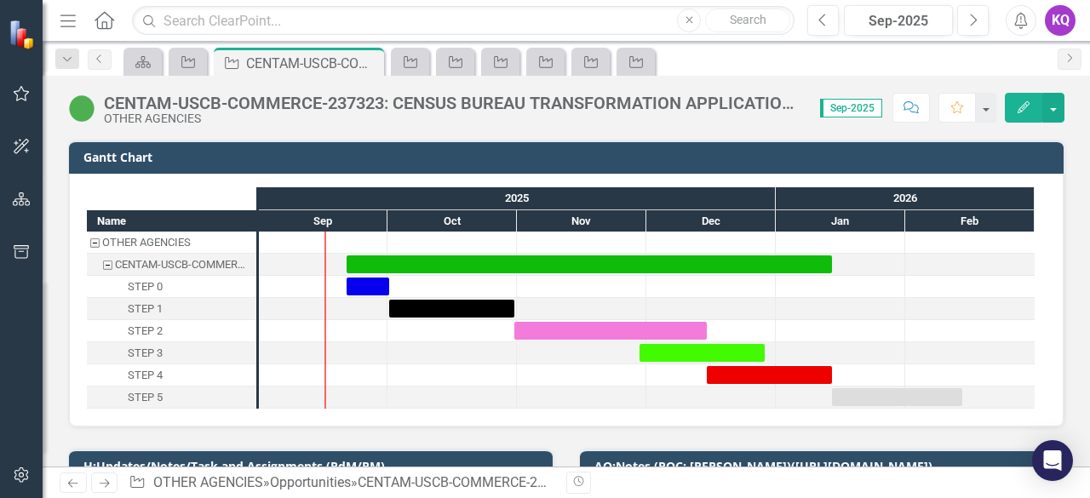
scroll to position [226, 0]
click at [583, 331] on div "Task: Start date: 2025-10-31 End date: 2025-12-15" at bounding box center [610, 331] width 192 height 18
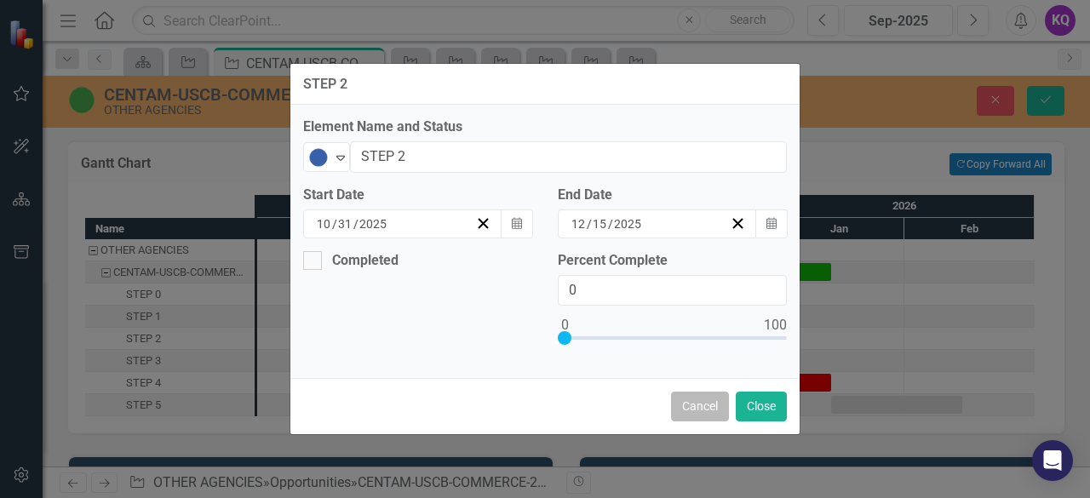
click at [707, 415] on button "Cancel" at bounding box center [700, 407] width 58 height 30
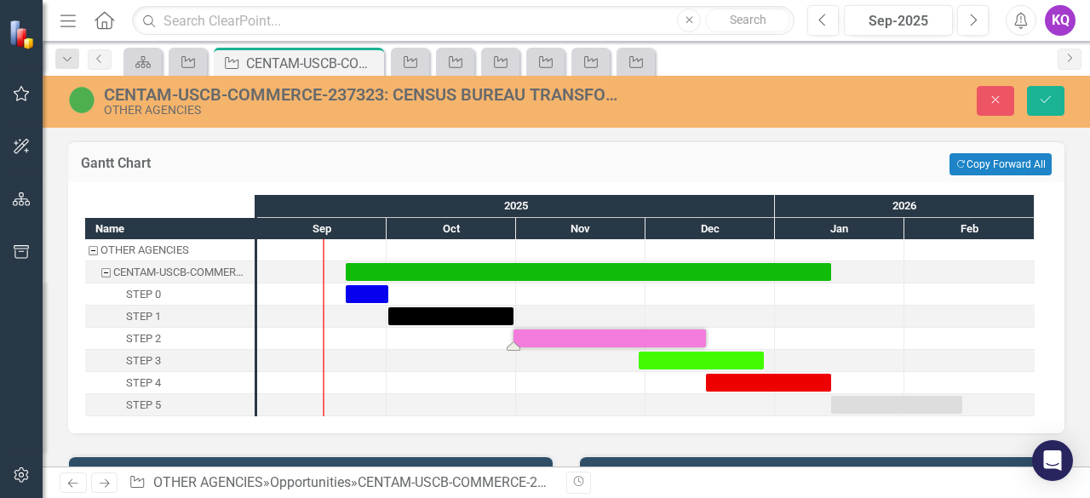
click at [553, 342] on div "Task: Start date: 2025-10-31 End date: 2025-12-15" at bounding box center [609, 338] width 192 height 18
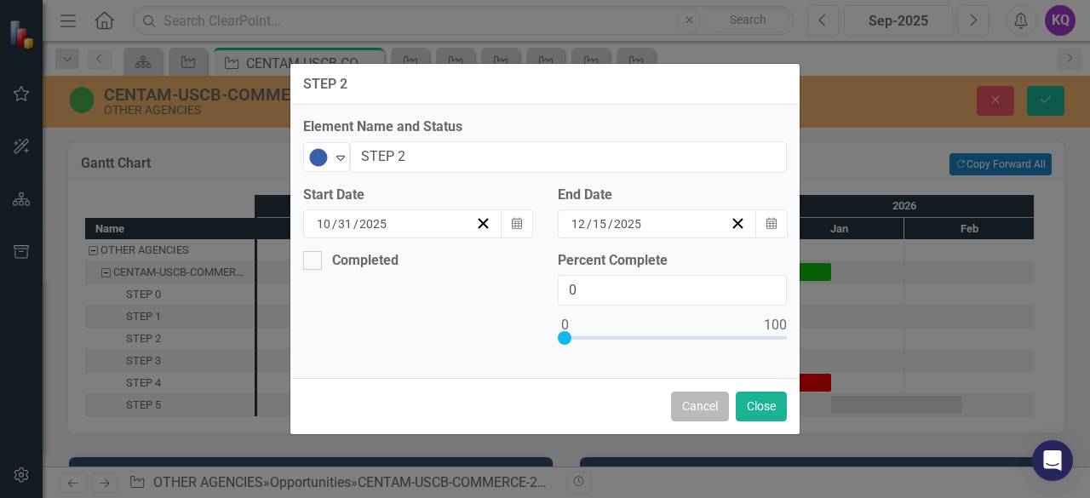
click at [696, 403] on button "Cancel" at bounding box center [700, 407] width 58 height 30
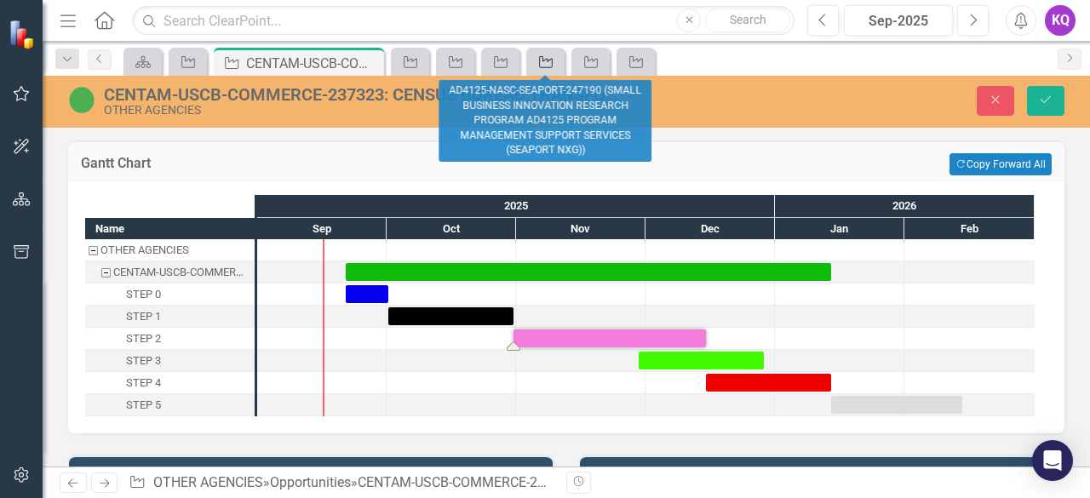
click at [540, 64] on icon "Opportunity" at bounding box center [545, 62] width 17 height 14
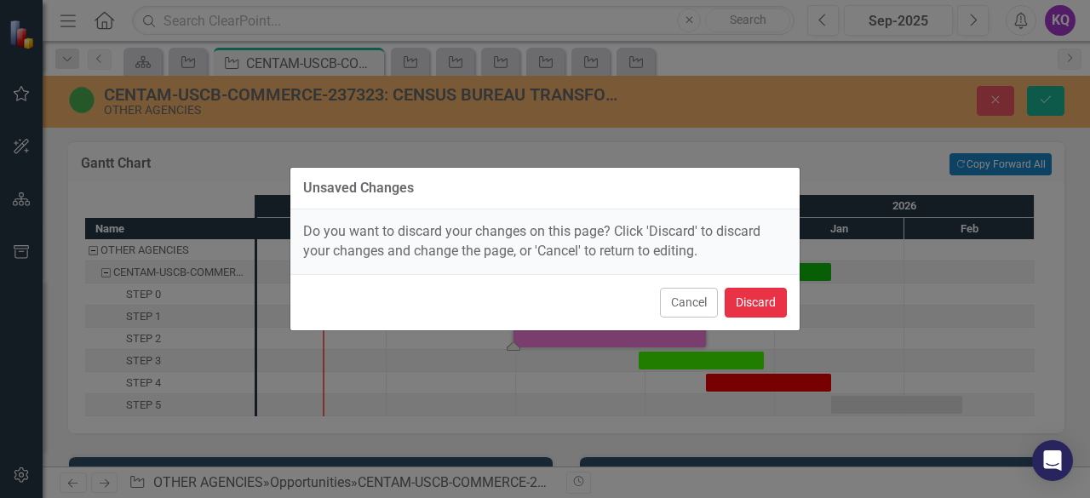
click at [751, 304] on button "Discard" at bounding box center [755, 303] width 62 height 30
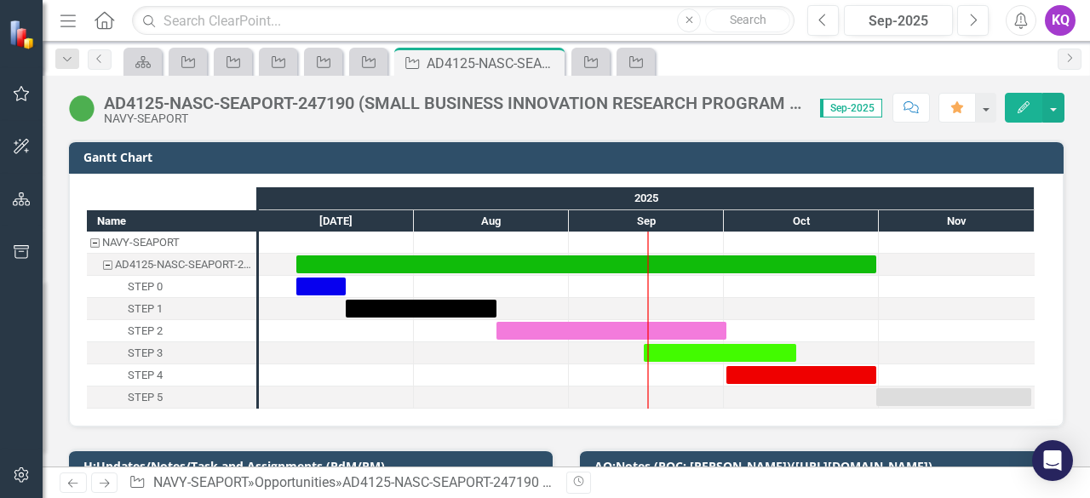
click at [188, 46] on div "Dropdown Search Scorecard Welcome Page Close Opportunity TOP 20 Opportunities (…" at bounding box center [566, 59] width 1047 height 34
click at [186, 59] on icon at bounding box center [188, 62] width 14 height 12
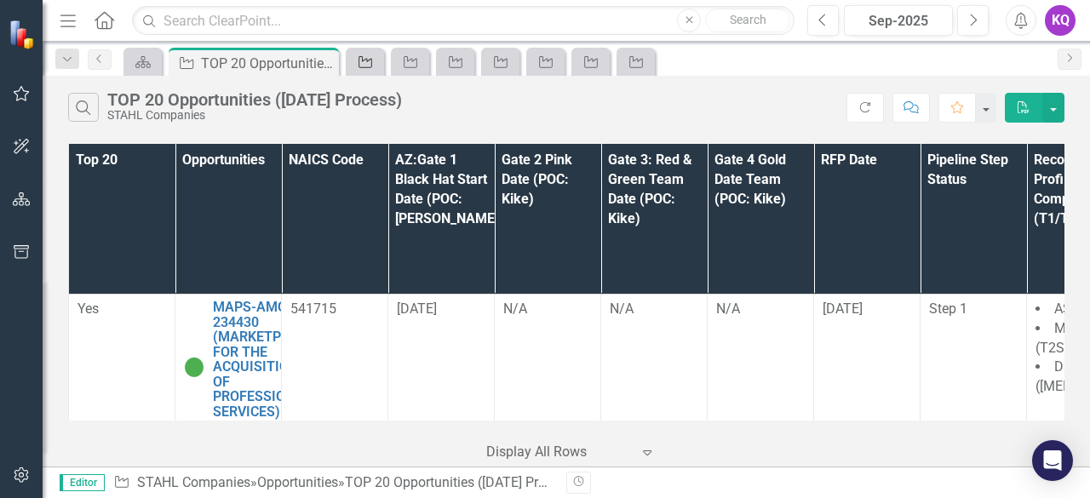
click at [369, 64] on icon "Opportunity" at bounding box center [365, 62] width 17 height 14
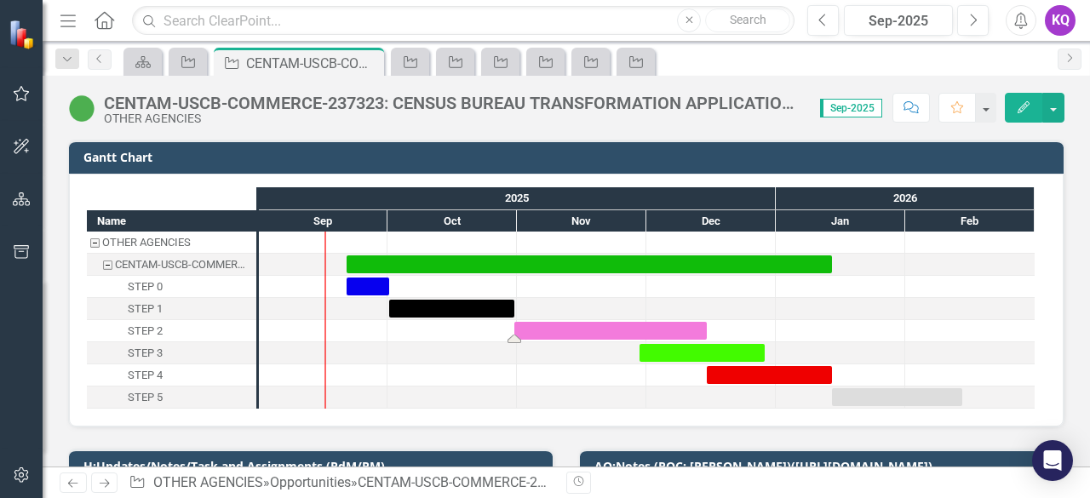
click at [564, 323] on div "Task: Start date: 2025-10-31 End date: 2025-12-15" at bounding box center [610, 331] width 192 height 18
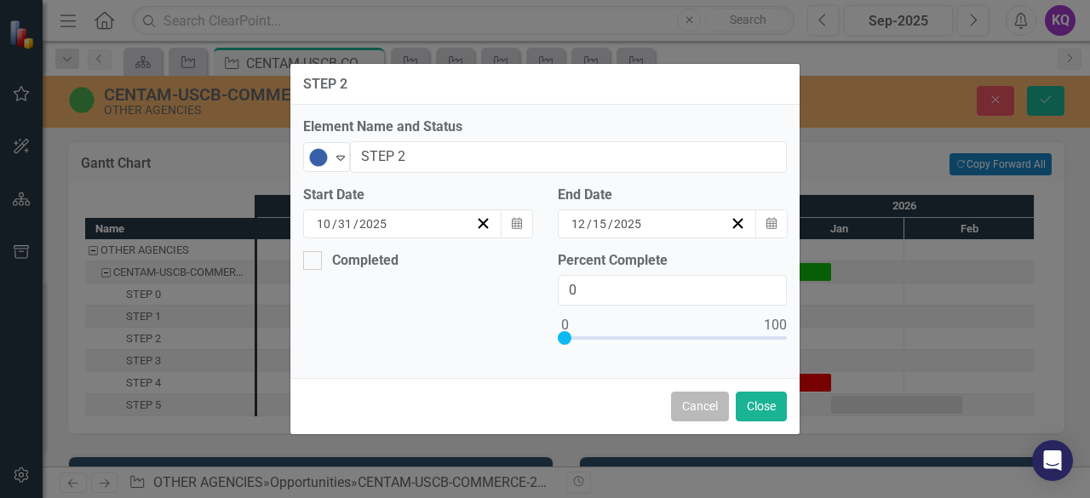
click at [680, 403] on button "Cancel" at bounding box center [700, 407] width 58 height 30
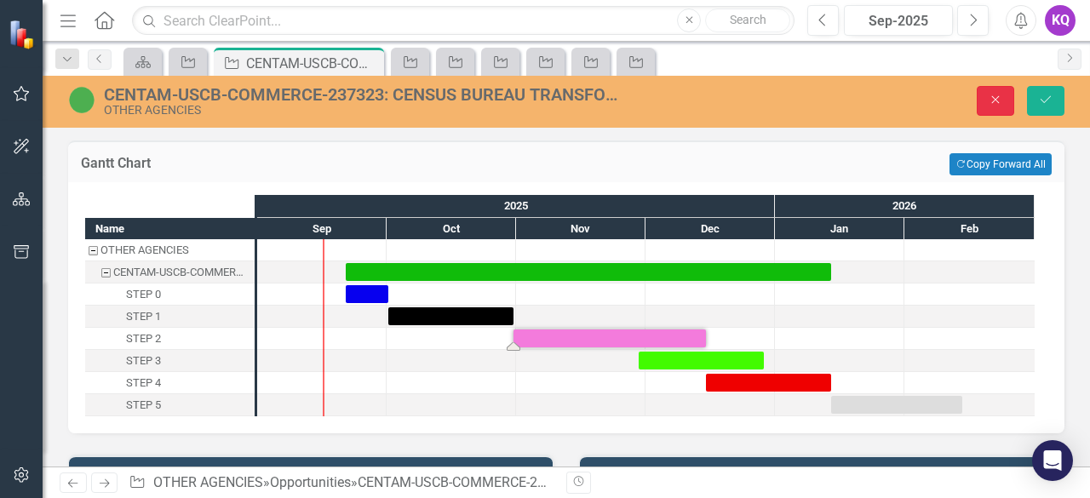
click at [988, 100] on icon "Close" at bounding box center [994, 100] width 15 height 12
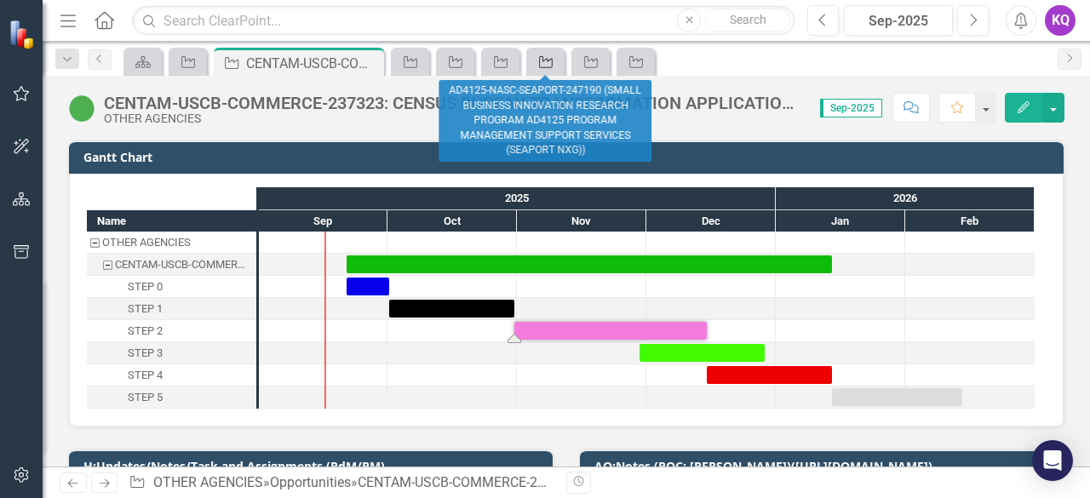
click at [552, 60] on icon at bounding box center [546, 62] width 14 height 12
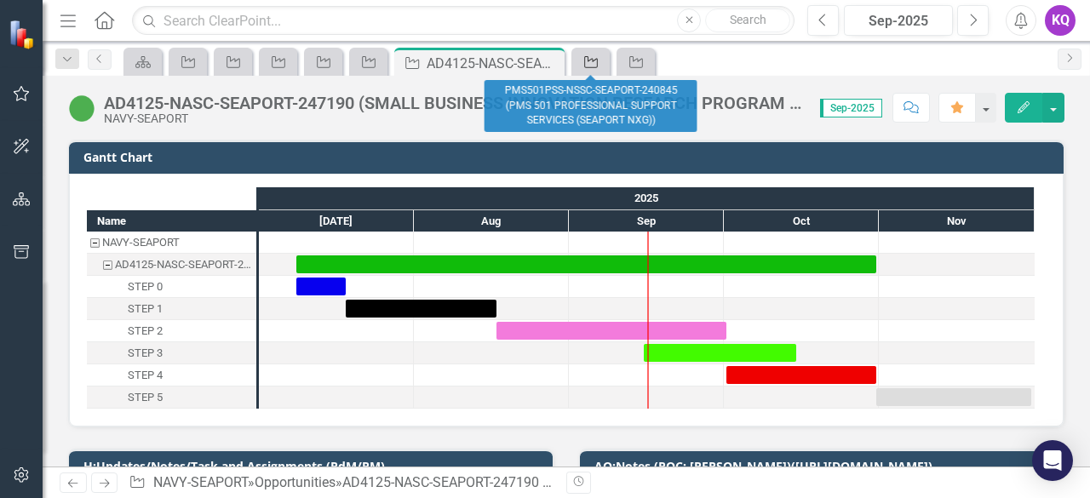
click at [591, 60] on icon "Opportunity" at bounding box center [590, 62] width 17 height 14
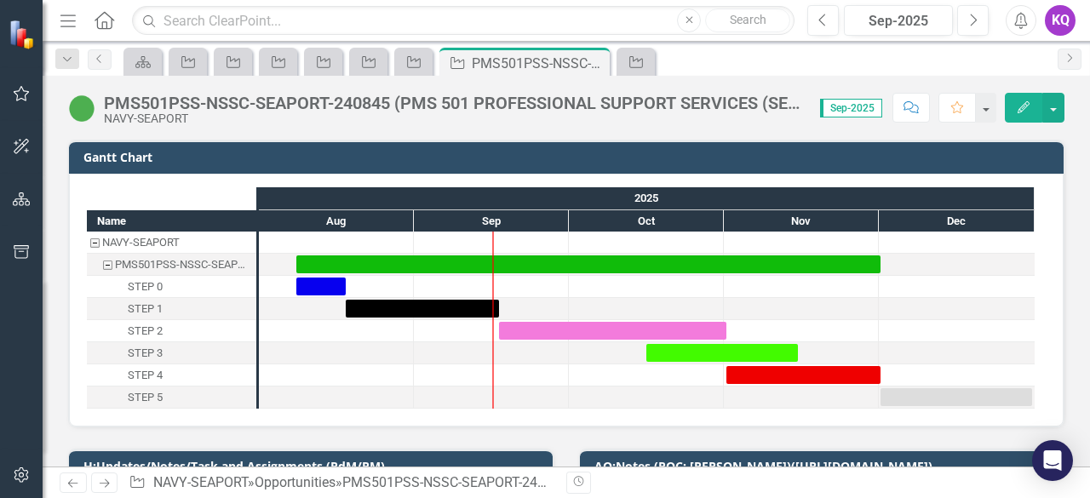
click at [456, 94] on div "PMS501PSS-NSSC-SEAPORT-240845 (PMS 501 PROFESSIONAL SUPPORT SERVICES (SEAPORT N…" at bounding box center [453, 103] width 699 height 19
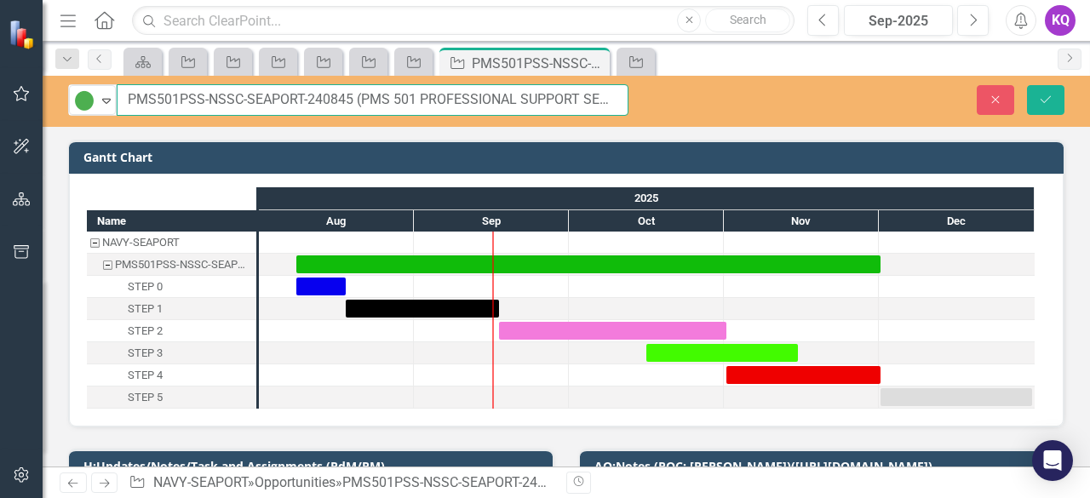
drag, startPoint x: 306, startPoint y: 101, endPoint x: 337, endPoint y: 96, distance: 31.9
click at [340, 91] on input "PMS501PSS-NSSC-SEAPORT-240845 (PMS 501 PROFESSIONAL SUPPORT SERVICES (SEAPORT N…" at bounding box center [373, 99] width 512 height 31
click at [336, 98] on input "PMS501PSS-NSSC-SEAPORT-240845 (PMS 501 PROFESSIONAL SUPPORT SERVICES (SEAPORT N…" at bounding box center [373, 99] width 512 height 31
click at [308, 98] on input "PMS501PSS-NSSC-SEAPORT-240845 (PMS 501 PROFESSIONAL SUPPORT SERVICES (SEAPORT N…" at bounding box center [373, 99] width 512 height 31
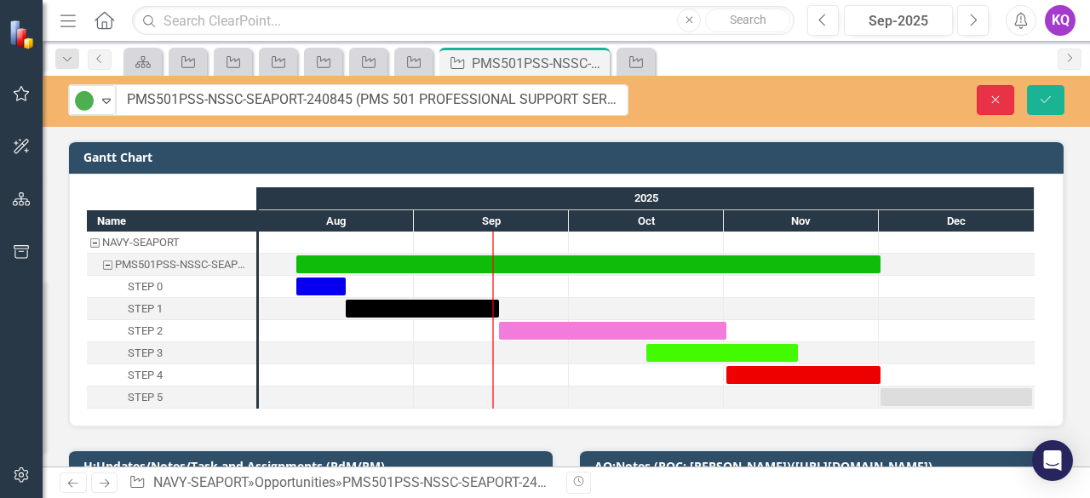
click at [996, 89] on button "Close" at bounding box center [994, 100] width 37 height 30
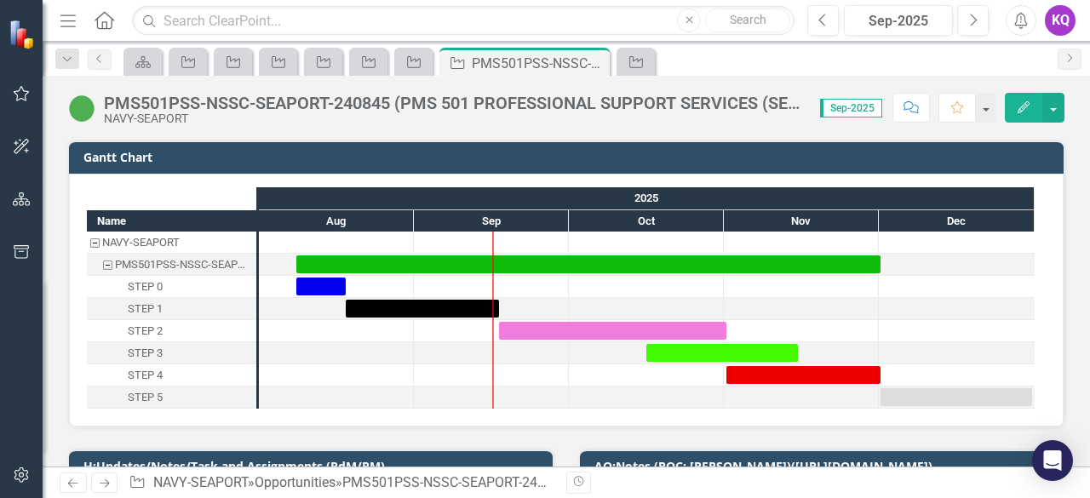
click at [411, 122] on div "NAVY-SEAPORT" at bounding box center [453, 118] width 699 height 13
click at [398, 102] on div "PMS501PSS-NSSC-SEAPORT-240845 (PMS 501 PROFESSIONAL SUPPORT SERVICES (SEAPORT N…" at bounding box center [453, 103] width 699 height 19
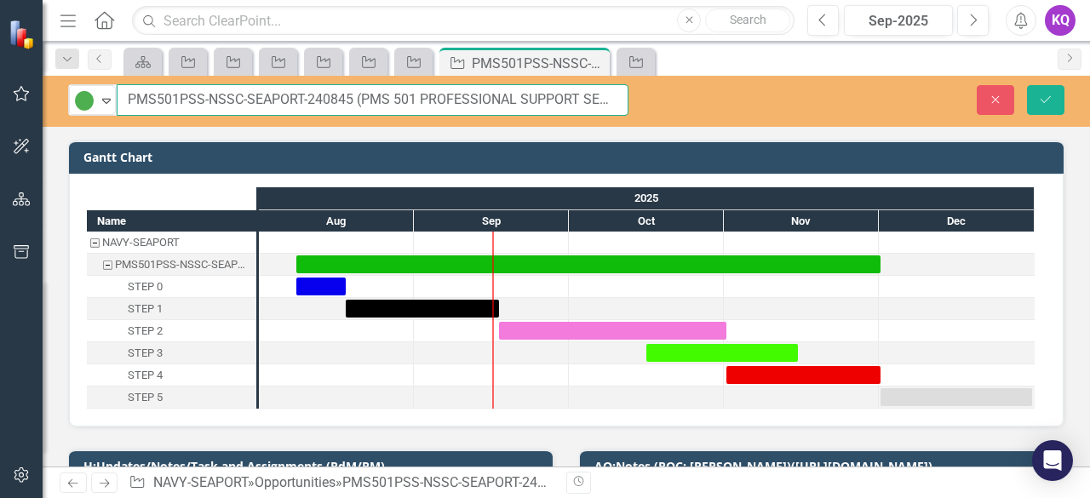
drag, startPoint x: 351, startPoint y: 95, endPoint x: 158, endPoint y: 173, distance: 207.4
click at [117, 88] on input "PMS501PSS-NSSC-SEAPORT-240845 (PMS 501 PROFESSIONAL SUPPORT SERVICES (SEAPORT N…" at bounding box center [373, 99] width 512 height 31
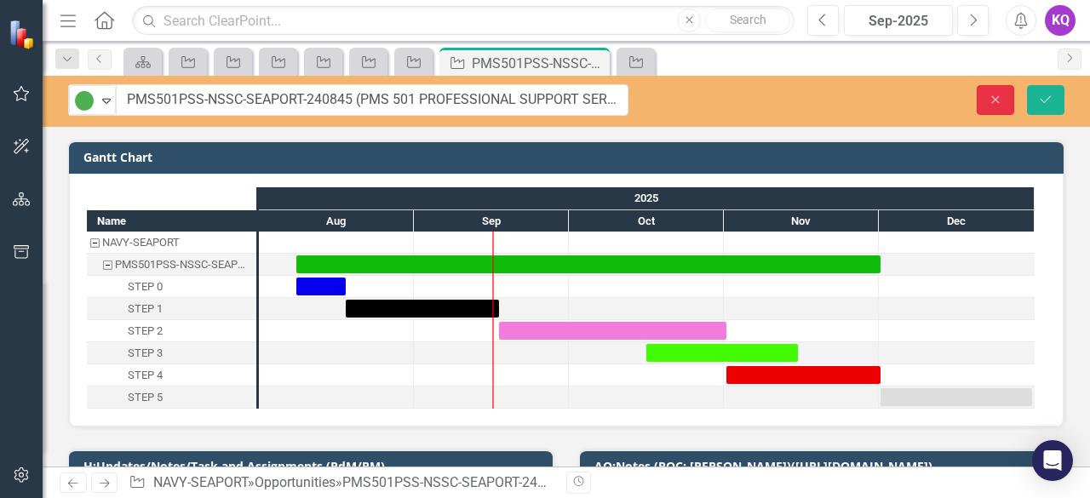
click at [1004, 90] on button "Close" at bounding box center [994, 100] width 37 height 30
